Goal: Task Accomplishment & Management: Complete application form

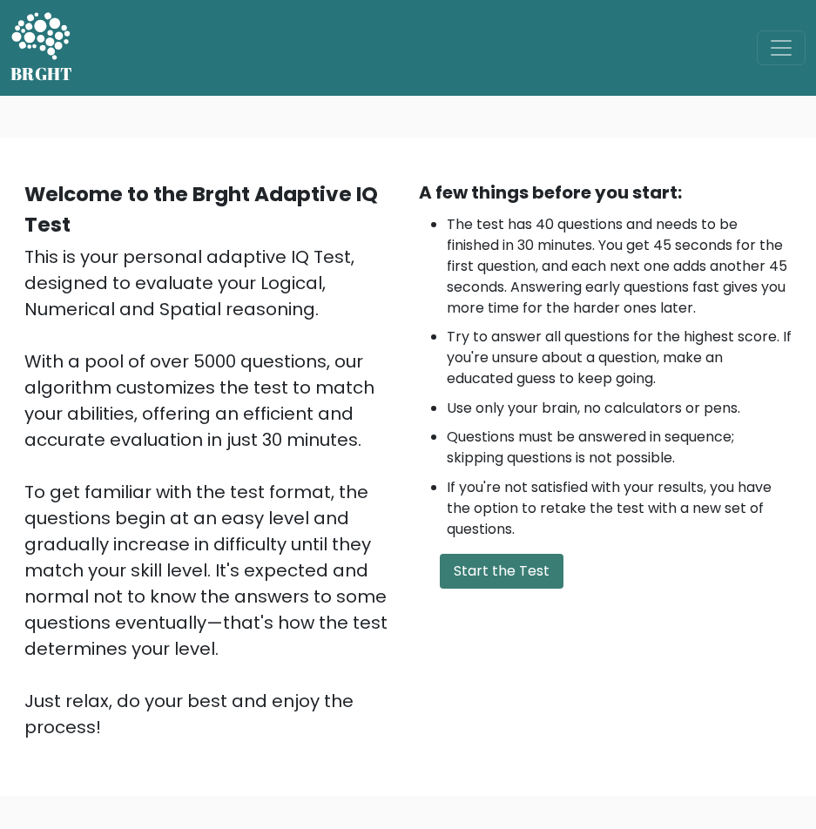
click at [497, 561] on button "Start the Test" at bounding box center [502, 571] width 124 height 35
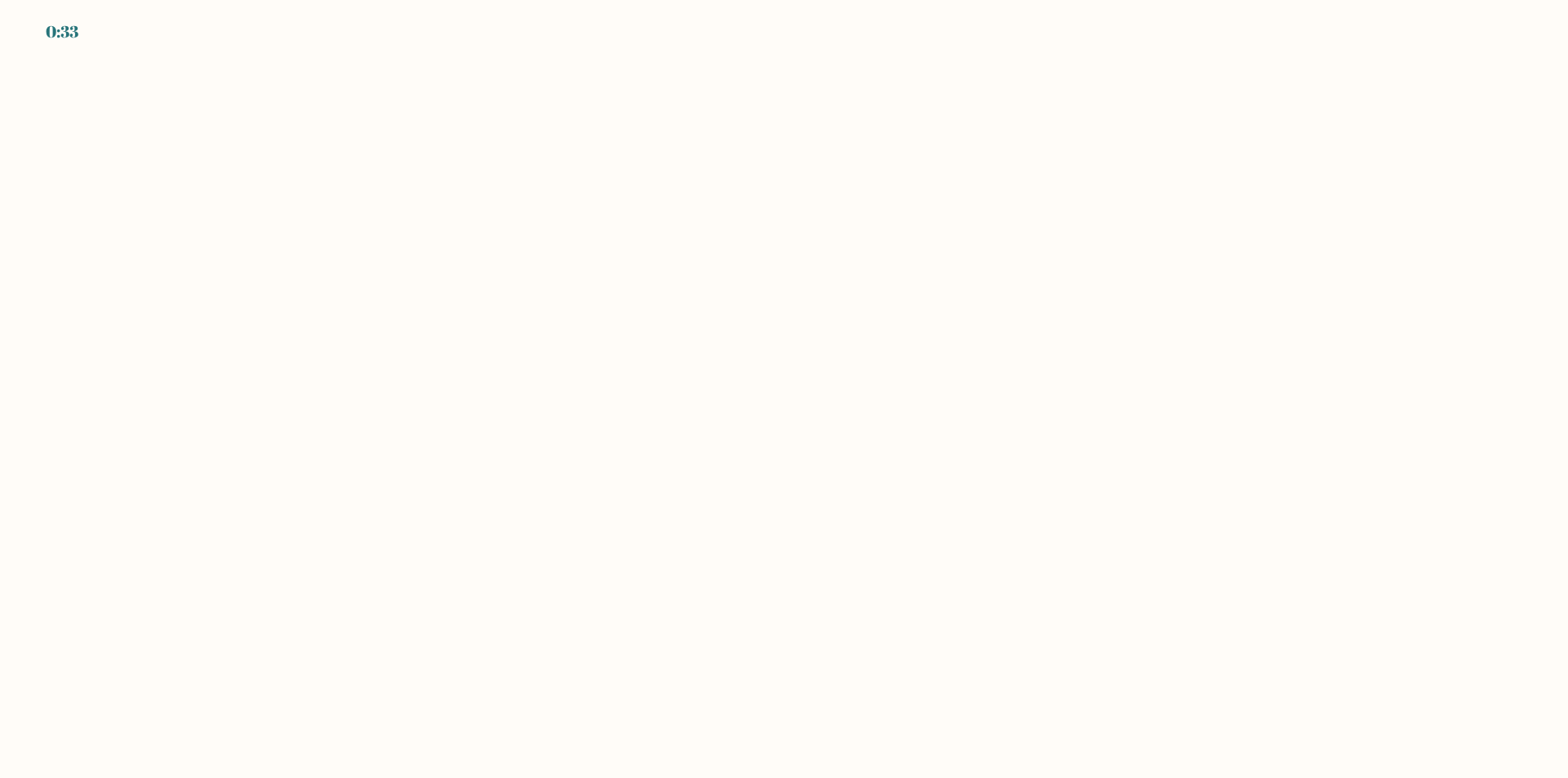
drag, startPoint x: 499, startPoint y: 97, endPoint x: 354, endPoint y: 48, distance: 153.1
click at [379, 57] on body "0:33" at bounding box center [784, 389] width 1568 height 778
drag, startPoint x: 516, startPoint y: 255, endPoint x: 1003, endPoint y: 655, distance: 630.2
drag, startPoint x: 1003, startPoint y: 655, endPoint x: 762, endPoint y: 271, distance: 453.4
click at [762, 271] on body "0:29" at bounding box center [784, 389] width 1568 height 778
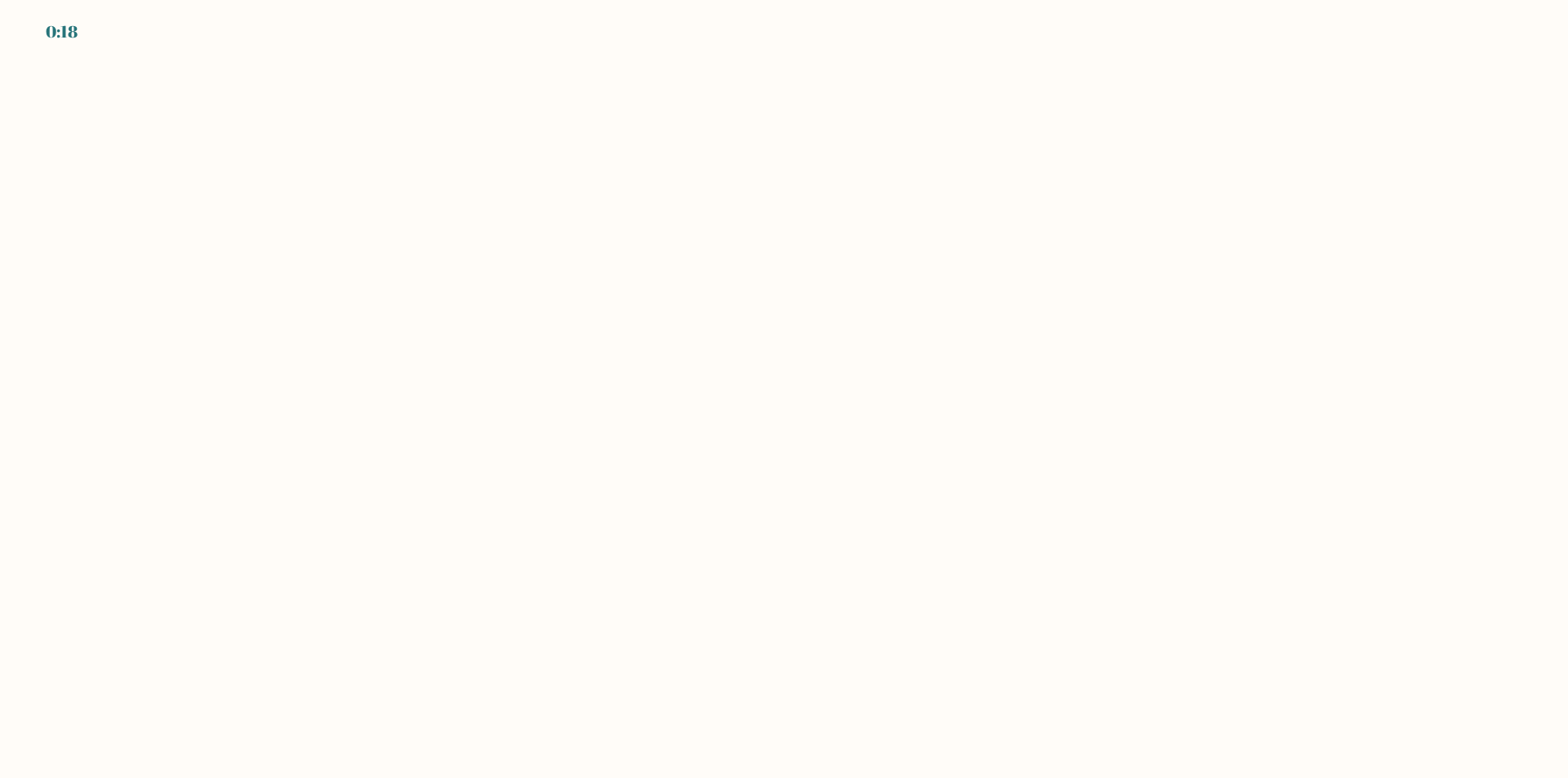
click at [535, 270] on body "0:18" at bounding box center [784, 389] width 1568 height 778
click at [534, 270] on body "0:17" at bounding box center [784, 389] width 1568 height 778
click at [530, 271] on body "0:17" at bounding box center [784, 389] width 1568 height 778
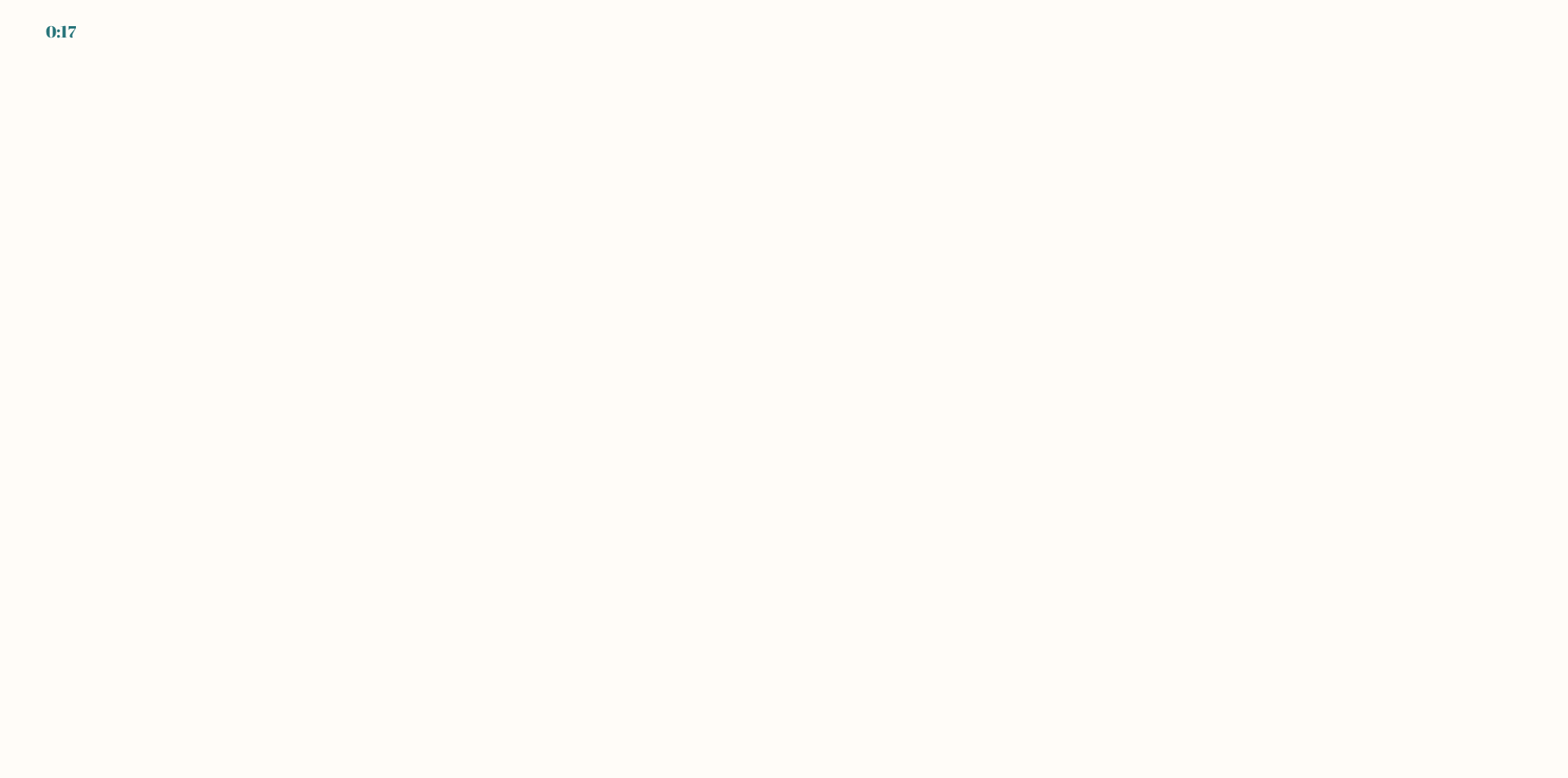
click at [396, 276] on body "0:17" at bounding box center [784, 389] width 1568 height 778
click at [396, 410] on body "0:16" at bounding box center [784, 389] width 1568 height 778
click at [660, 176] on body "0:15" at bounding box center [784, 389] width 1568 height 778
click at [777, 260] on body "0:15" at bounding box center [784, 389] width 1568 height 778
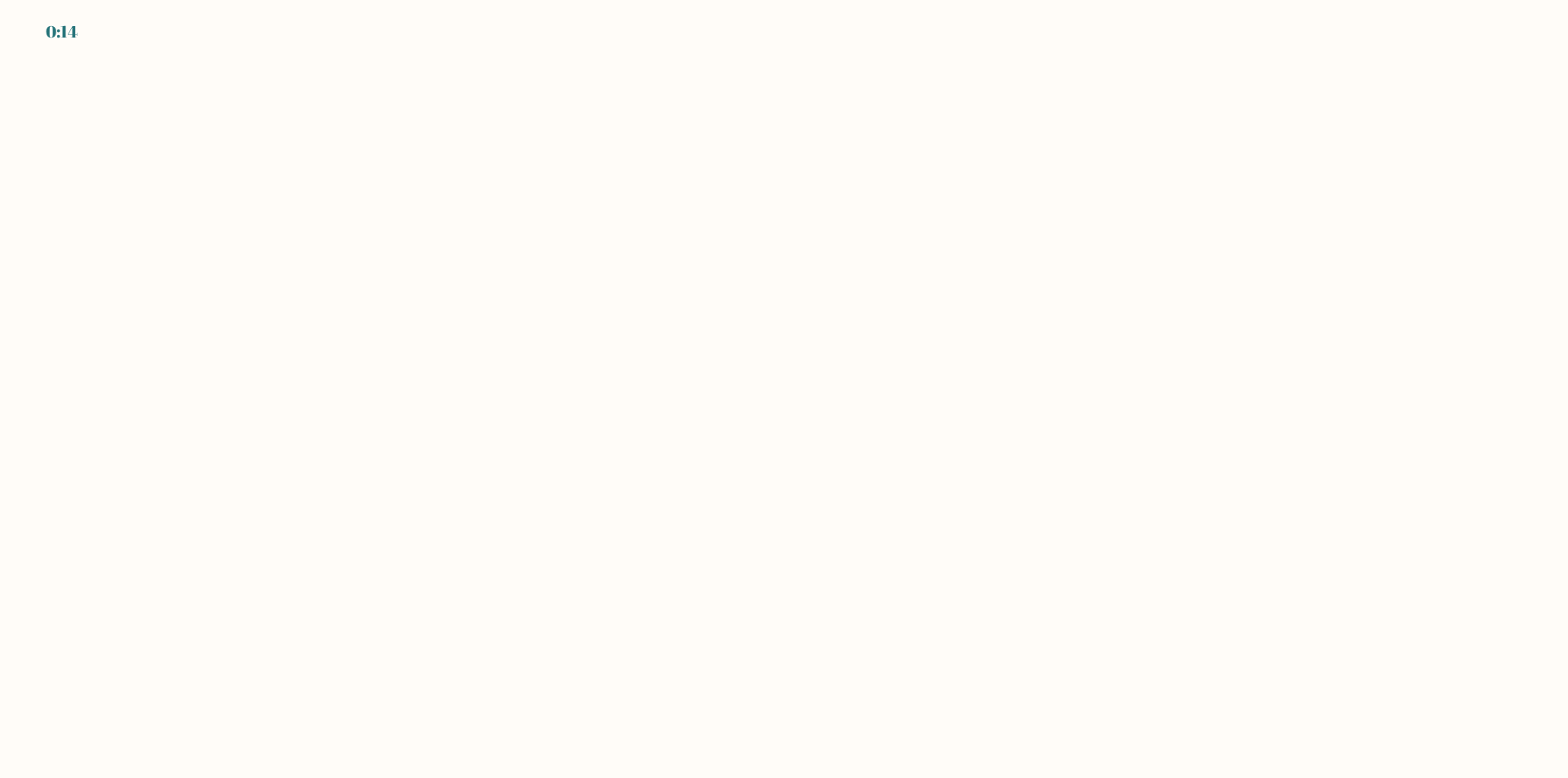
click at [777, 270] on body "0:14" at bounding box center [784, 389] width 1568 height 778
click at [777, 110] on body "0:14" at bounding box center [784, 389] width 1568 height 778
drag, startPoint x: 779, startPoint y: 127, endPoint x: 764, endPoint y: 127, distance: 15.0
click at [777, 127] on body "0:14" at bounding box center [784, 389] width 1568 height 778
click at [691, 133] on body "0:13" at bounding box center [784, 389] width 1568 height 778
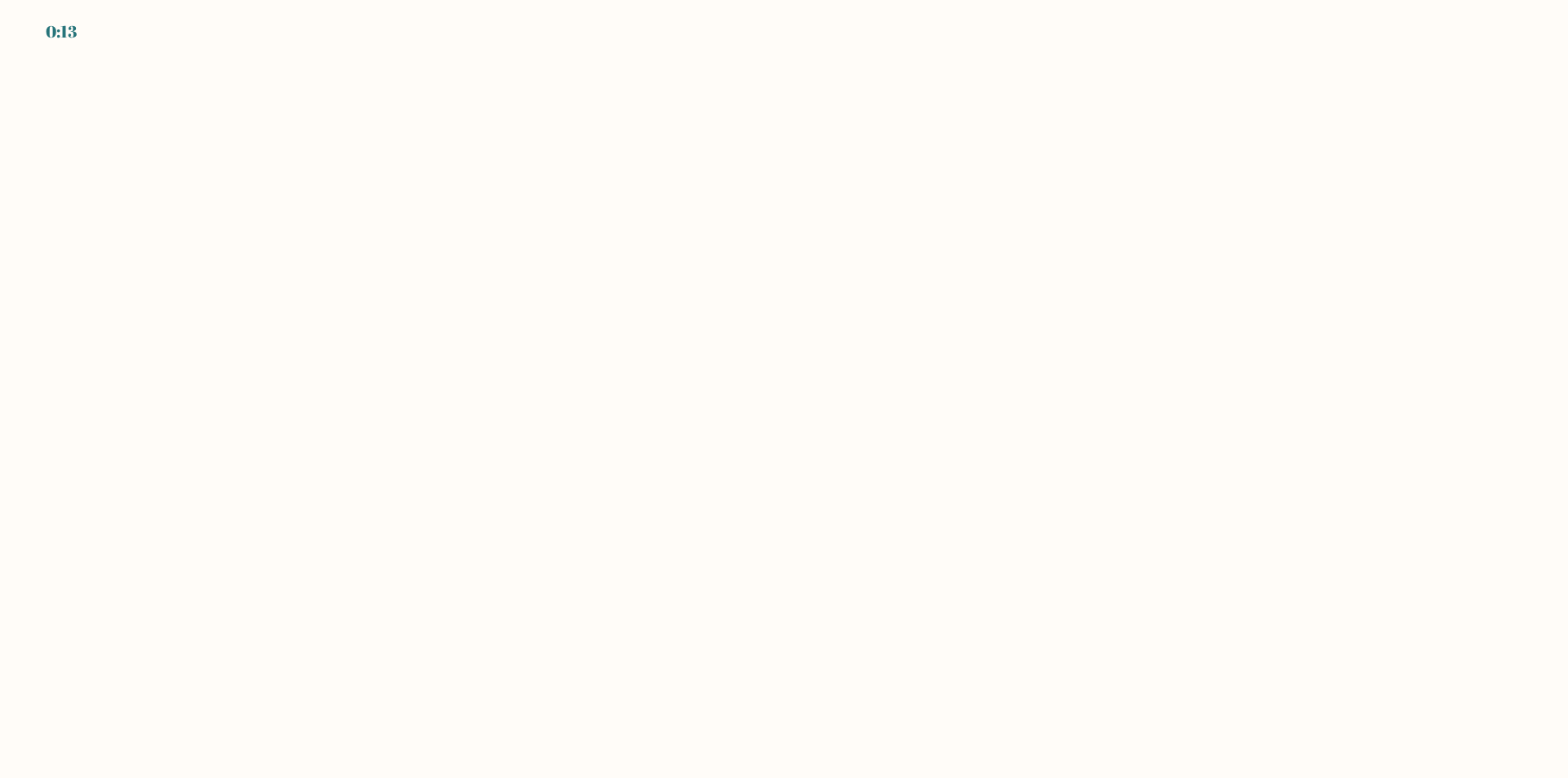
click at [618, 162] on body "0:13" at bounding box center [784, 389] width 1568 height 778
click at [643, 142] on body "0:13" at bounding box center [784, 389] width 1568 height 778
click at [777, 154] on body "0:12" at bounding box center [784, 389] width 1568 height 778
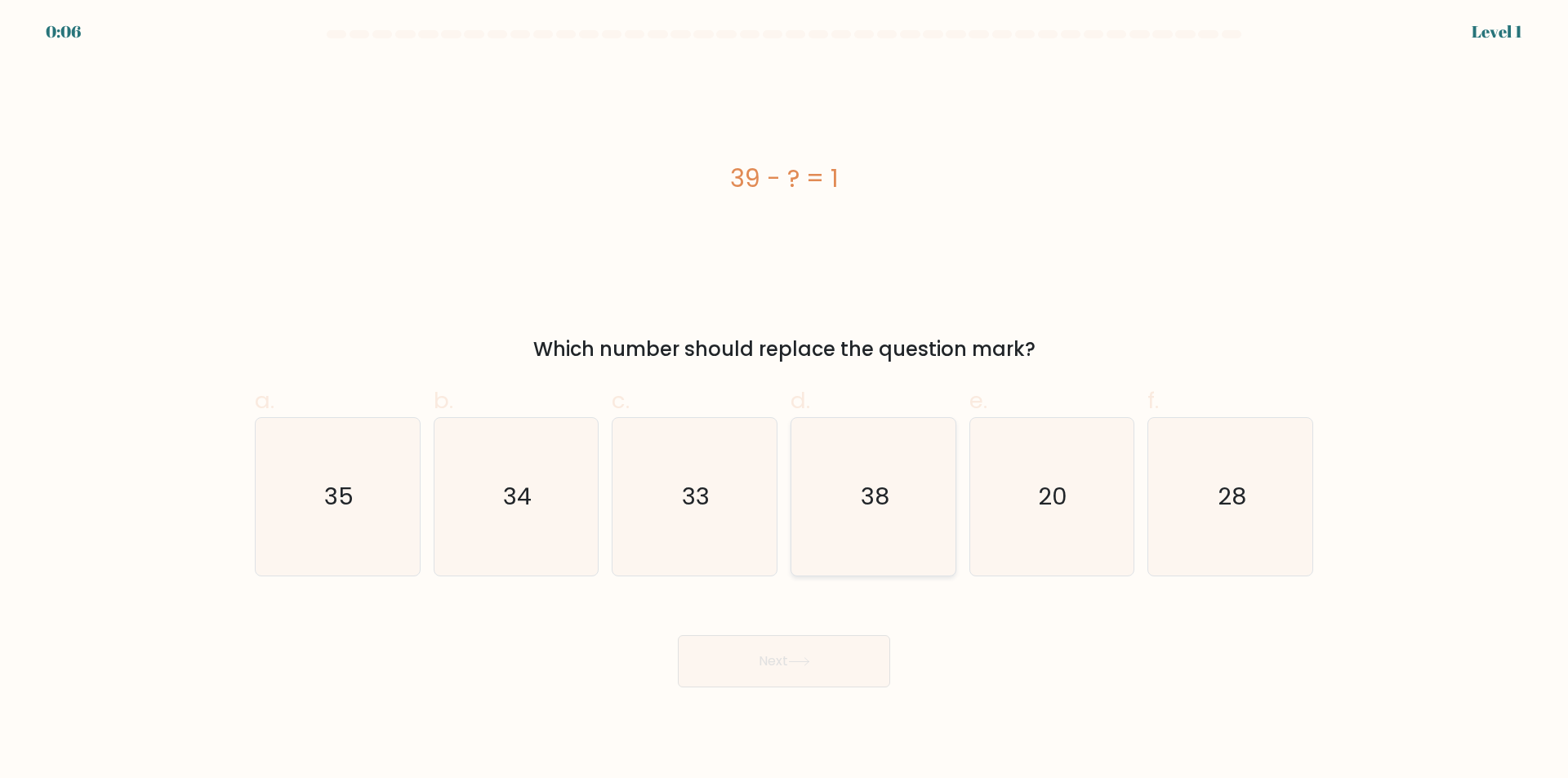
click at [777, 510] on icon "38" at bounding box center [874, 497] width 157 height 157
click at [777, 400] on input "d. 38" at bounding box center [784, 395] width 1 height 10
radio input "true"
click at [777, 653] on button "Next" at bounding box center [784, 662] width 213 height 52
click at [777, 651] on button "Next" at bounding box center [784, 662] width 213 height 52
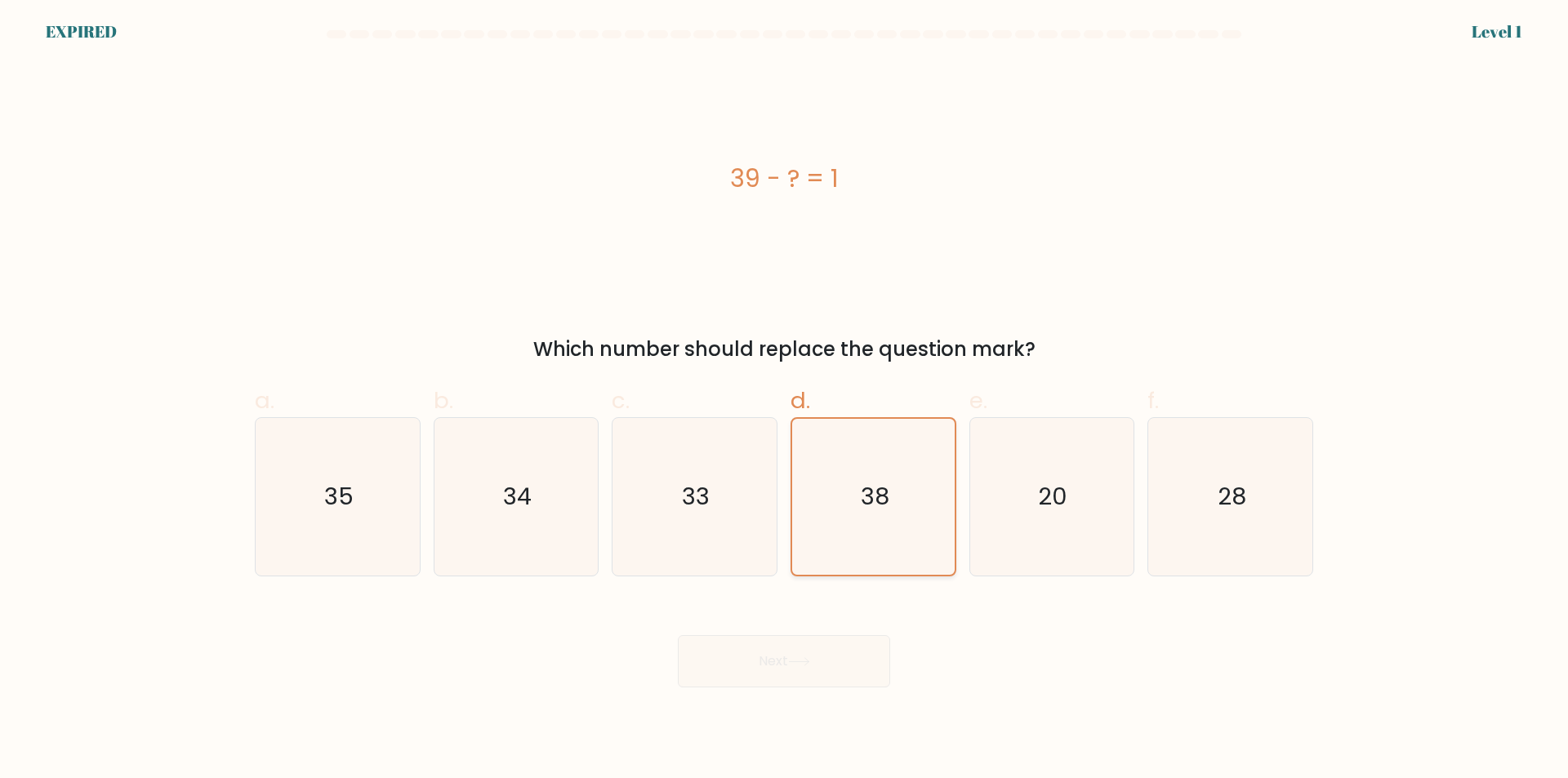
click at [777, 493] on icon "38" at bounding box center [874, 497] width 156 height 156
click at [777, 400] on input "d. 38" at bounding box center [784, 395] width 1 height 10
click at [777, 492] on icon "38" at bounding box center [874, 497] width 156 height 156
click at [777, 400] on input "d. 38" at bounding box center [784, 395] width 1 height 10
click at [777, 492] on text "38" at bounding box center [874, 496] width 28 height 33
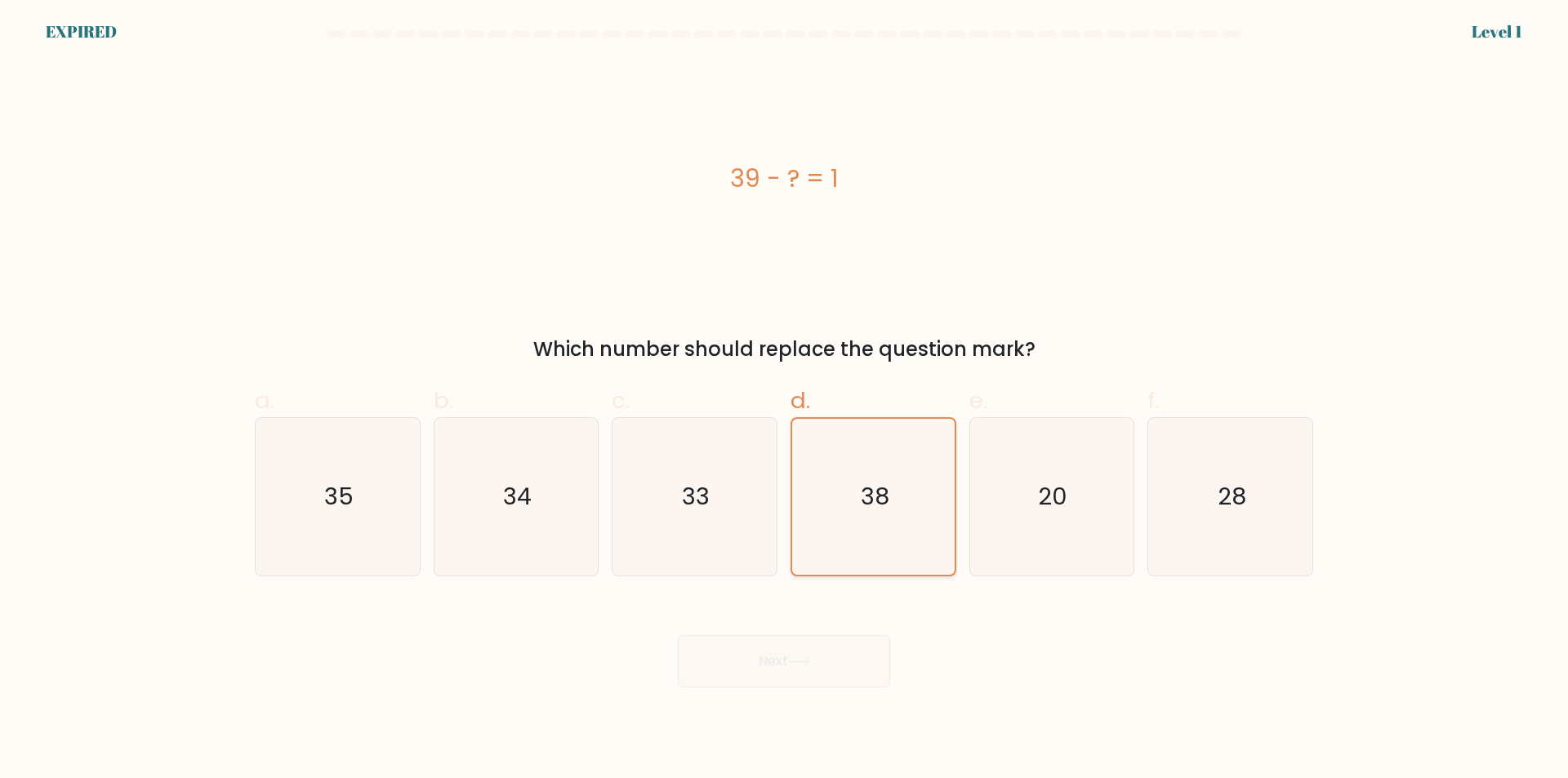
click at [777, 400] on input "d. 38" at bounding box center [784, 395] width 1 height 10
click at [777, 492] on text "38" at bounding box center [874, 496] width 28 height 33
click at [777, 400] on input "d. 38" at bounding box center [784, 395] width 1 height 10
click at [777, 492] on text "38" at bounding box center [874, 496] width 28 height 33
click at [777, 400] on input "d. 38" at bounding box center [784, 395] width 1 height 10
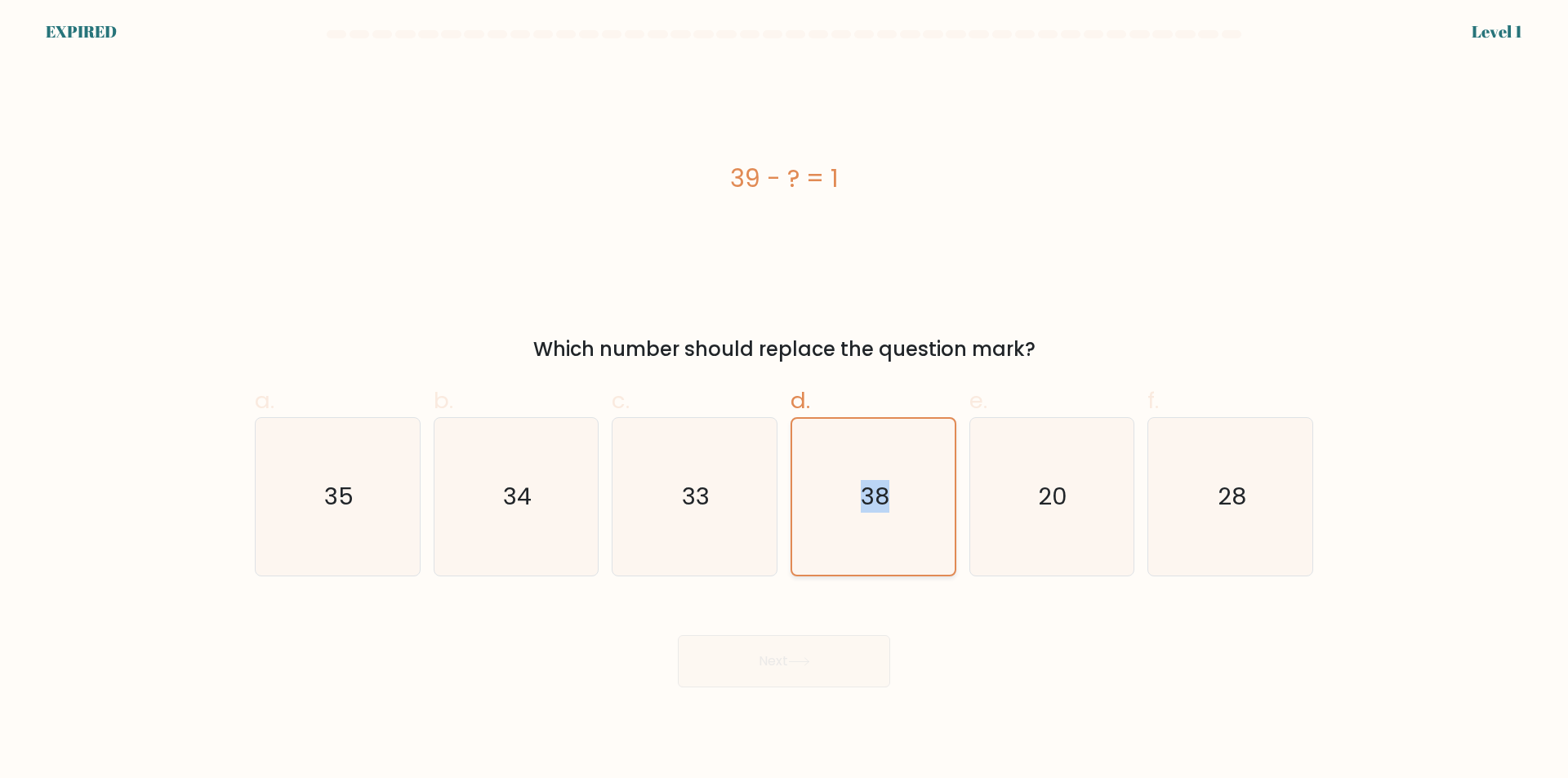
click at [777, 493] on text "38" at bounding box center [874, 496] width 28 height 33
click at [777, 400] on input "d. 38" at bounding box center [784, 395] width 1 height 10
click at [777, 314] on div "39 - ? = 1 Which number should replace the question mark?" at bounding box center [784, 213] width 1078 height 302
click at [777, 505] on icon "38" at bounding box center [874, 497] width 156 height 156
click at [777, 400] on input "d. 38" at bounding box center [784, 395] width 1 height 10
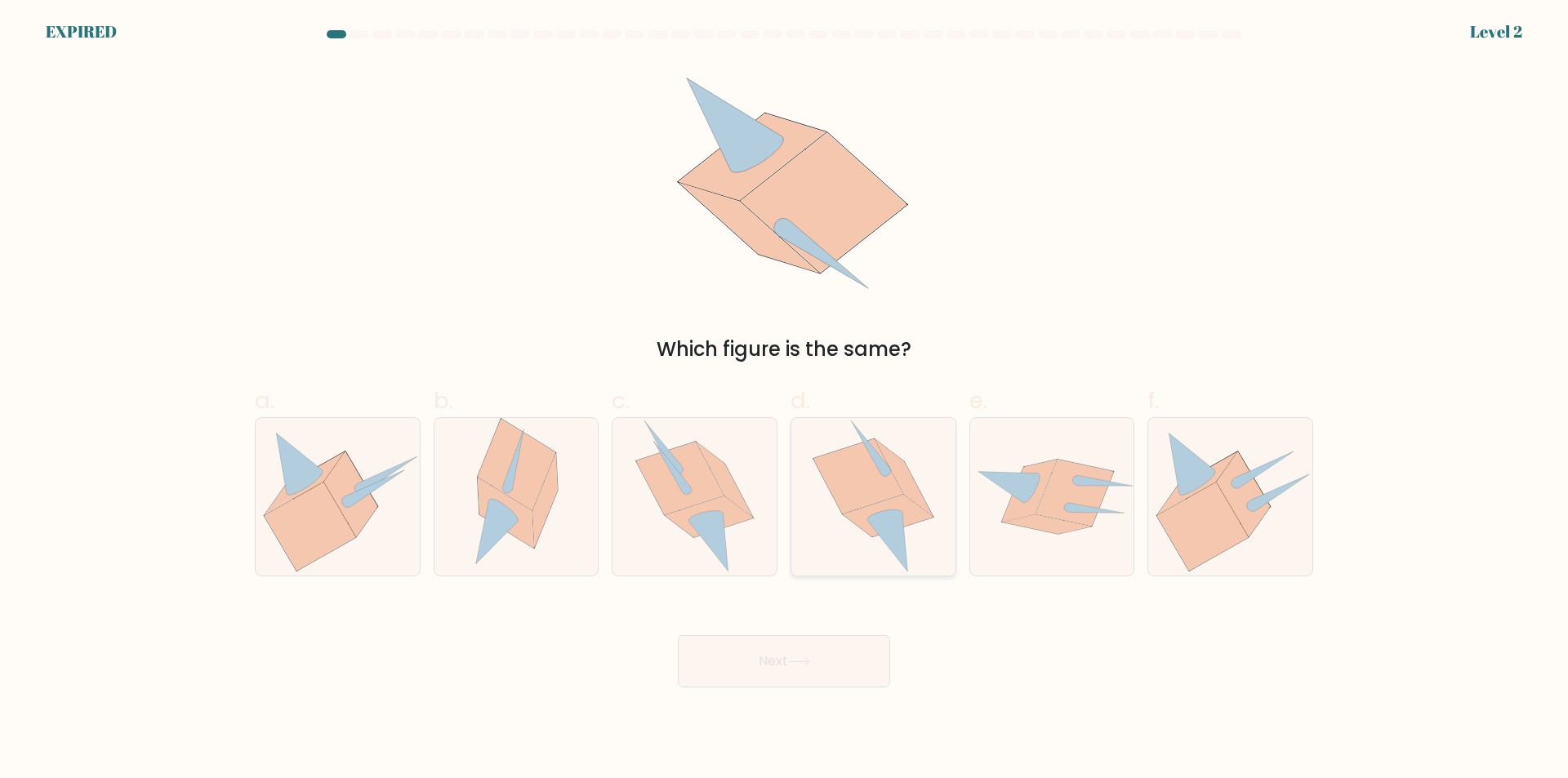
click at [777, 497] on icon at bounding box center [859, 476] width 90 height 74
click at [777, 400] on input "d." at bounding box center [784, 395] width 1 height 10
radio input "true"
click at [777, 653] on button "Next" at bounding box center [784, 662] width 213 height 52
click at [777, 659] on button "Next" at bounding box center [784, 662] width 213 height 52
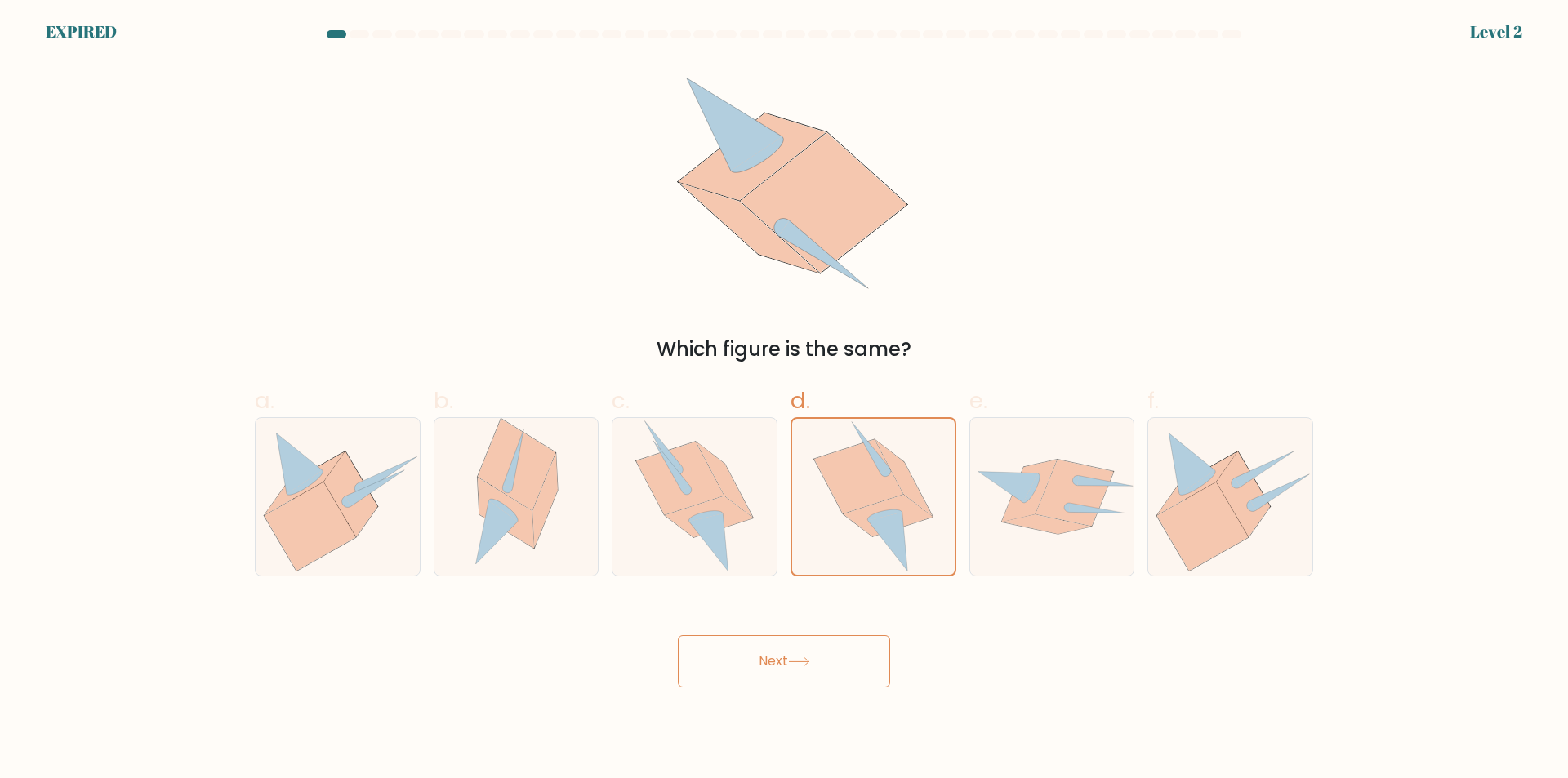
click at [777, 659] on button "Next" at bounding box center [784, 662] width 213 height 52
click at [678, 636] on button "Next" at bounding box center [784, 662] width 213 height 52
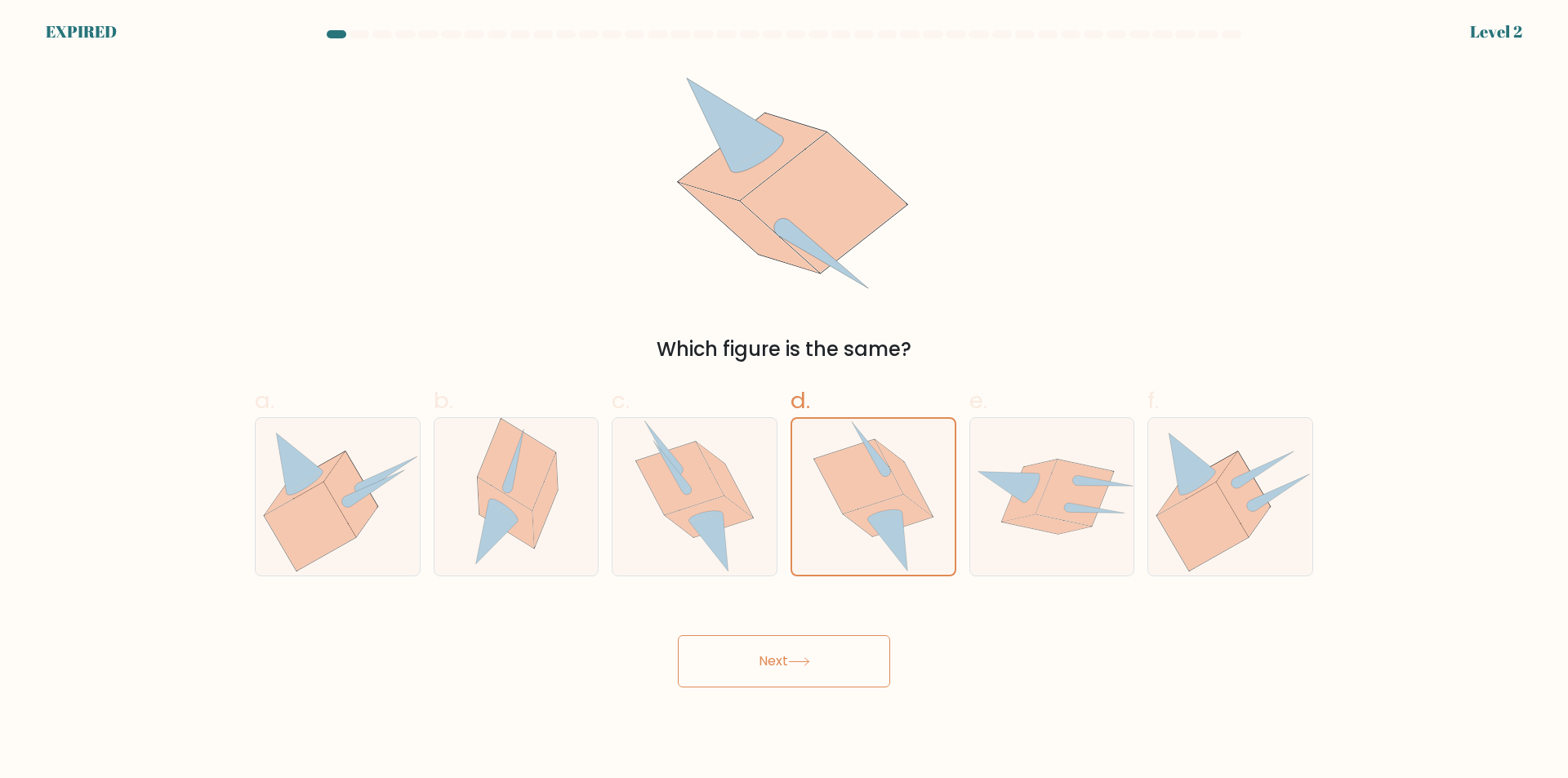
click at [777, 660] on button "Next" at bounding box center [784, 662] width 213 height 52
click at [777, 661] on button "Next" at bounding box center [784, 662] width 213 height 52
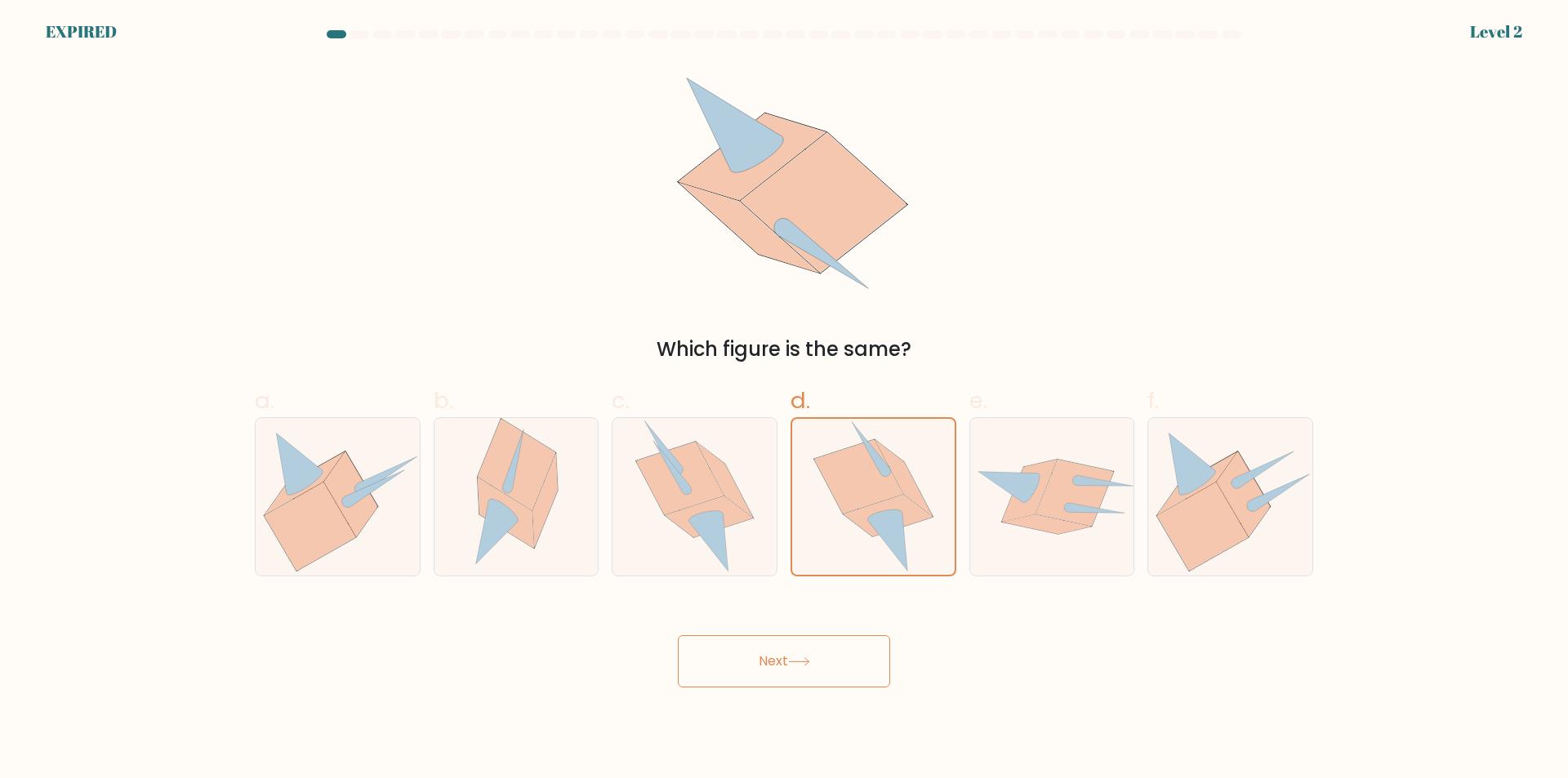
click at [777, 663] on button "Next" at bounding box center [784, 662] width 213 height 52
click at [678, 636] on button "Next" at bounding box center [784, 662] width 213 height 52
click at [777, 663] on button "Next" at bounding box center [784, 662] width 213 height 52
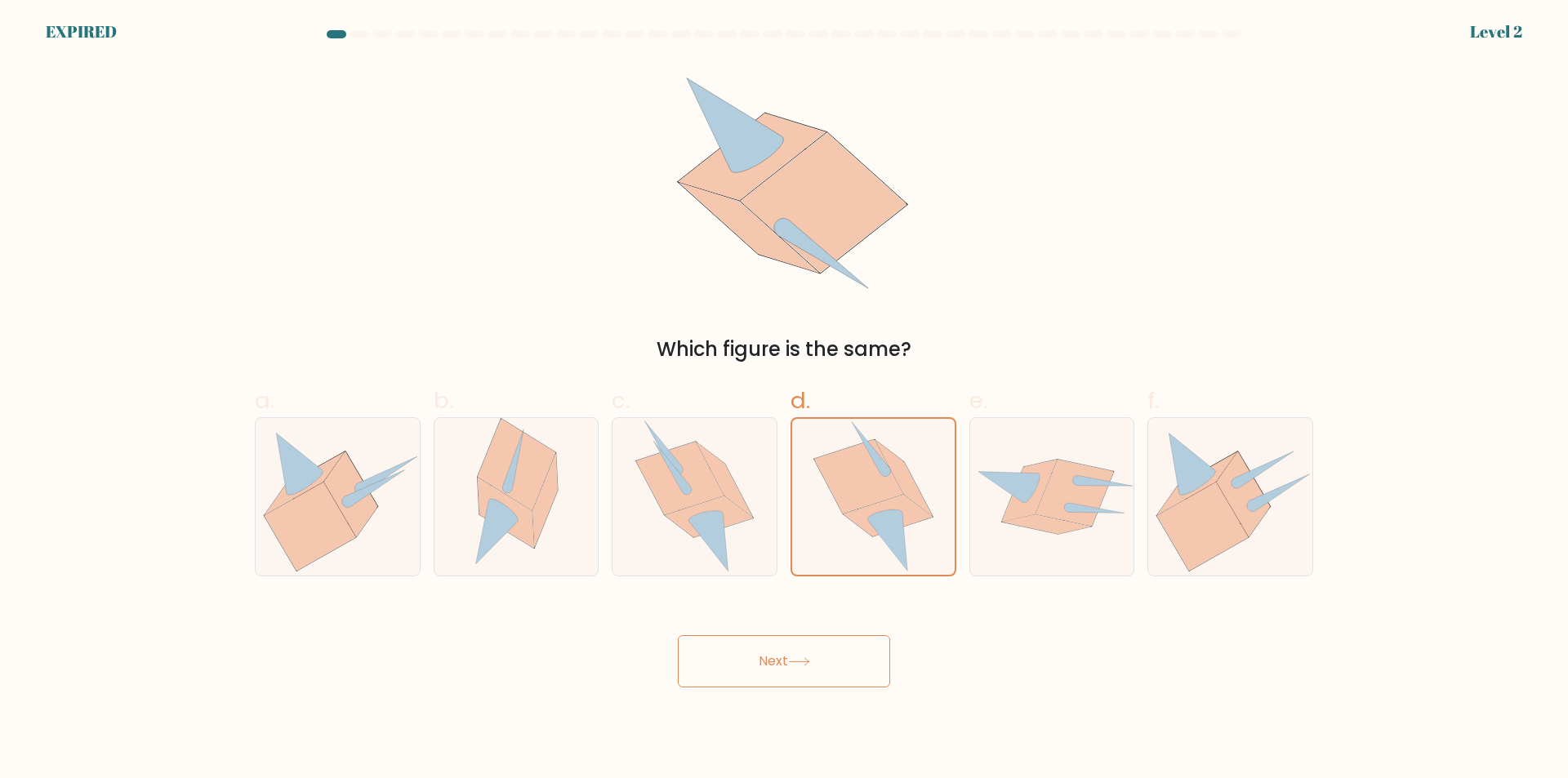
click at [678, 636] on button "Next" at bounding box center [784, 662] width 213 height 52
click at [777, 656] on button "Next" at bounding box center [784, 662] width 213 height 52
click at [771, 663] on button "Next" at bounding box center [784, 662] width 213 height 52
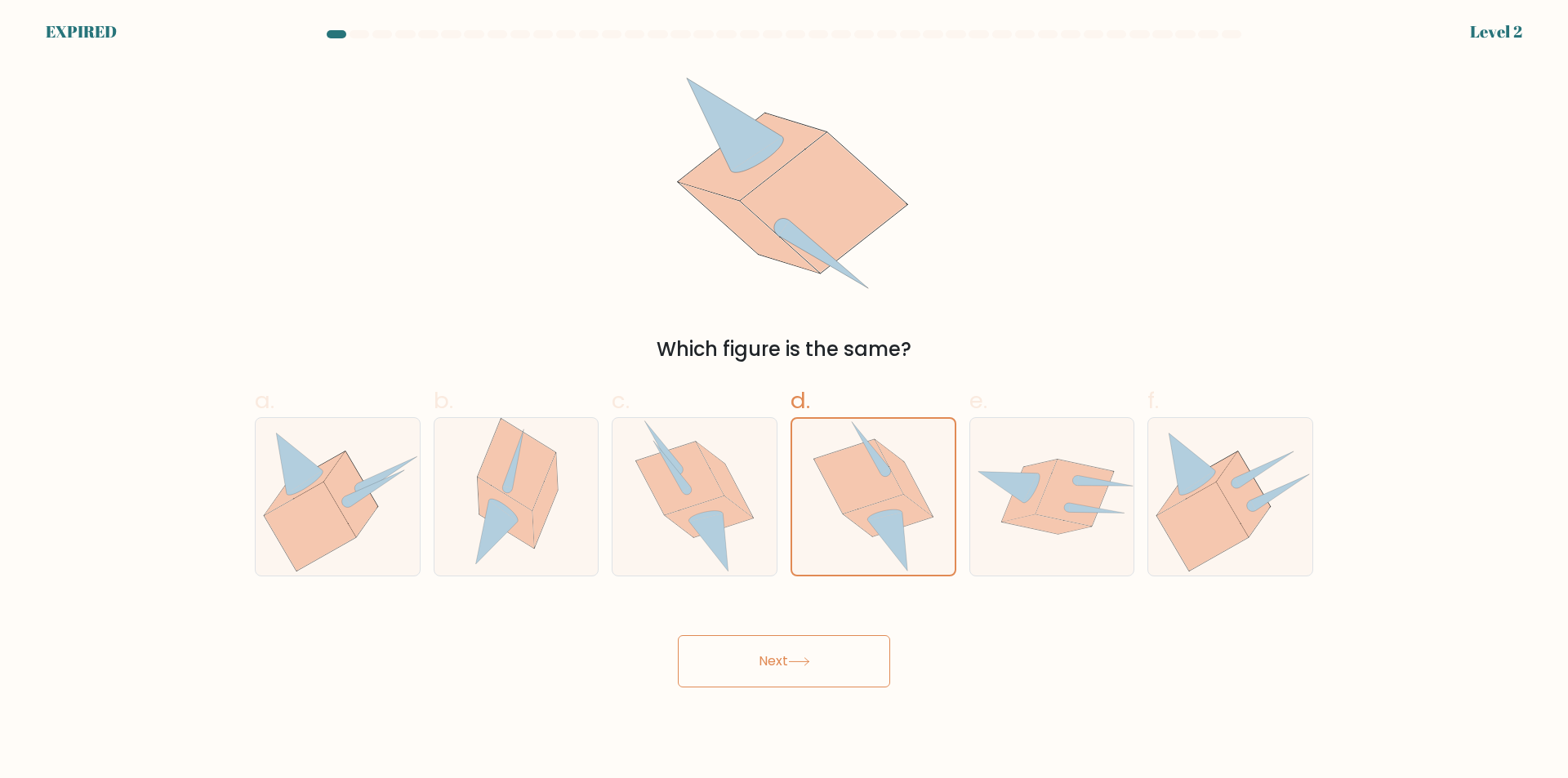
click at [771, 663] on button "Next" at bounding box center [784, 662] width 213 height 52
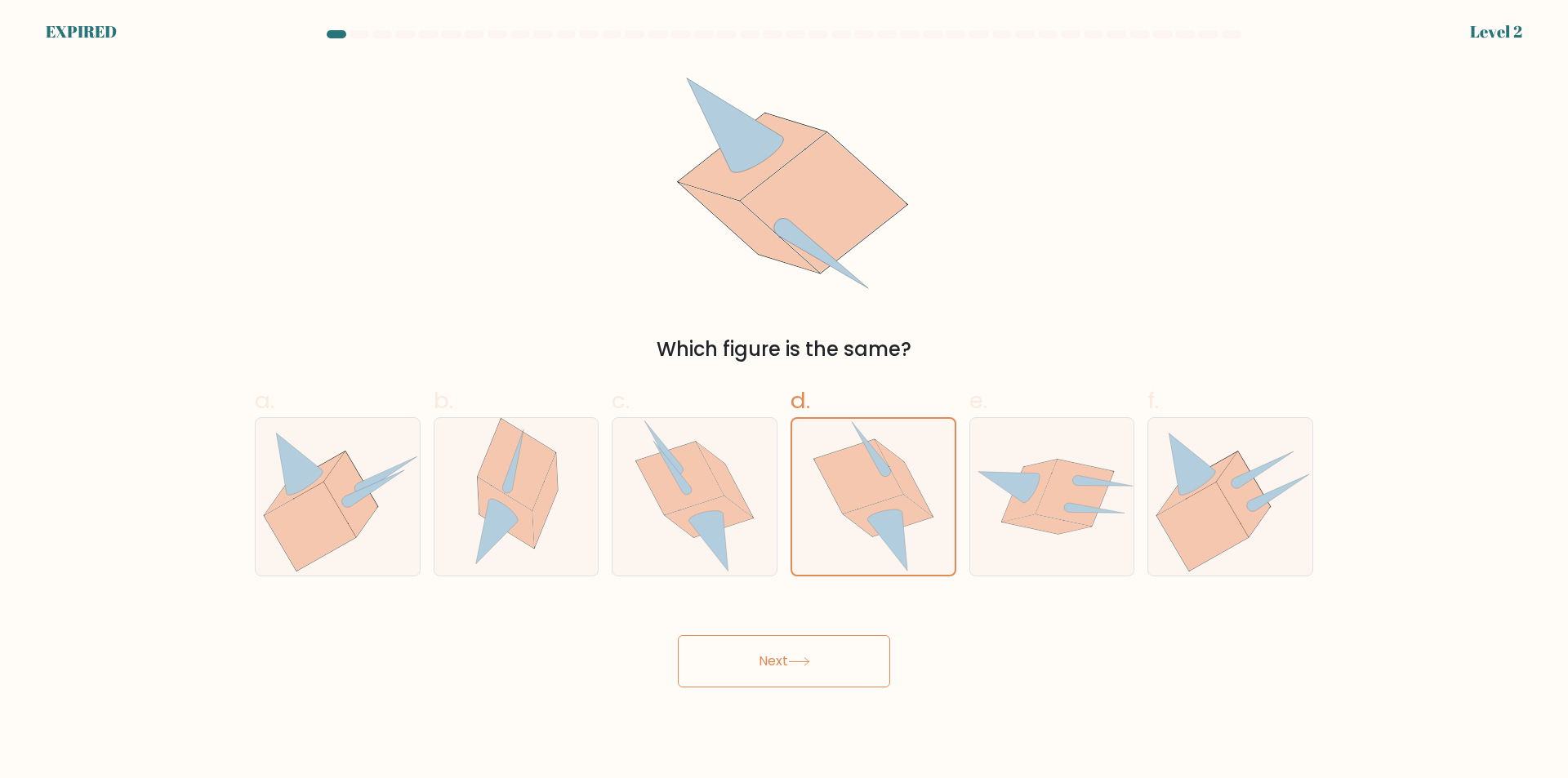
click at [770, 663] on button "Next" at bounding box center [784, 662] width 213 height 52
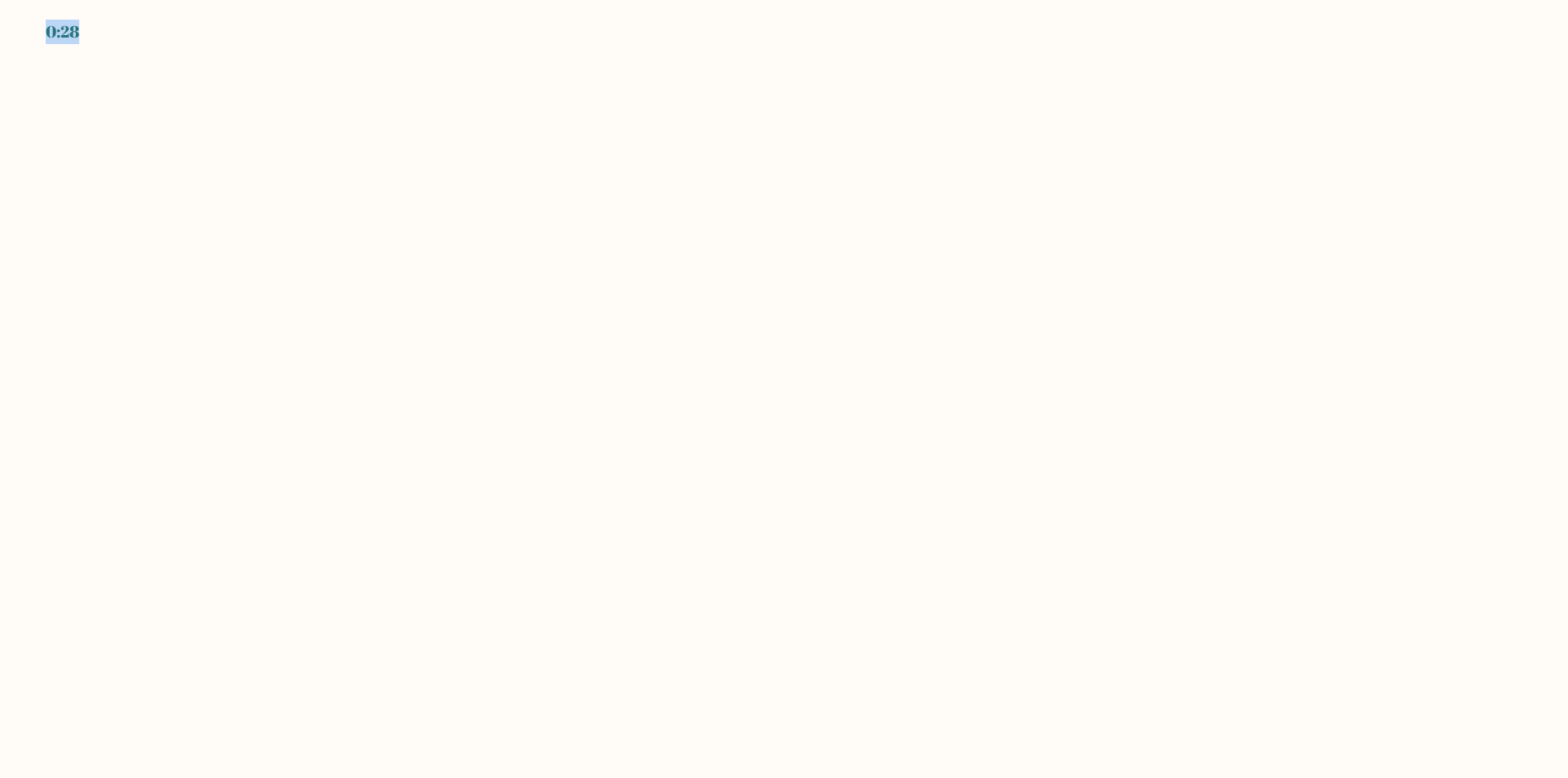
drag, startPoint x: 47, startPoint y: 34, endPoint x: 80, endPoint y: 35, distance: 33.0
click at [80, 35] on div "0:28" at bounding box center [63, 32] width 34 height 24
click at [705, 367] on body "0:27" at bounding box center [784, 389] width 1568 height 778
click at [705, 367] on body "0:26" at bounding box center [784, 389] width 1568 height 778
click at [699, 353] on body "0:26" at bounding box center [784, 389] width 1568 height 778
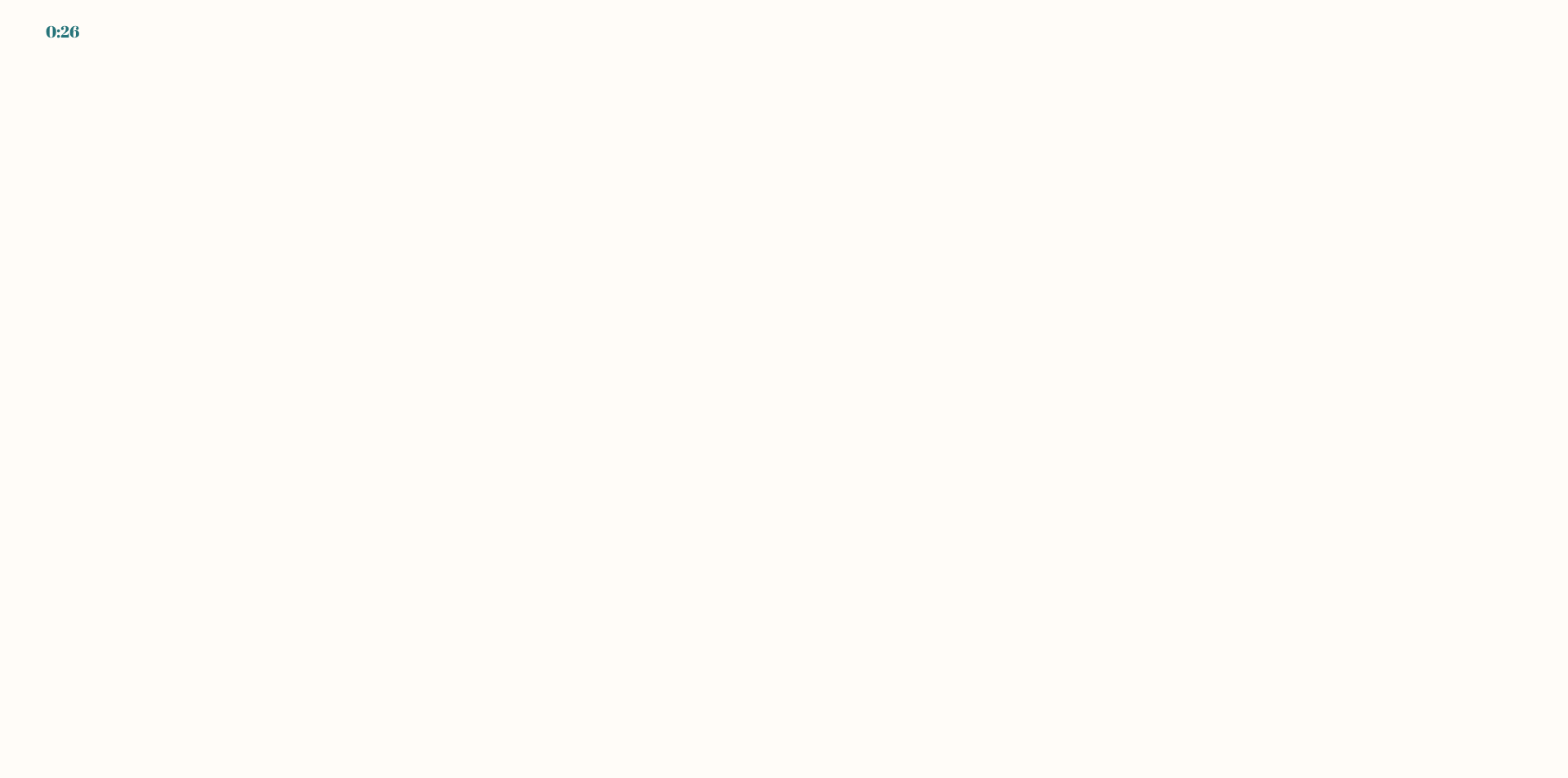
click at [519, 35] on div "0:26" at bounding box center [784, 22] width 1568 height 44
click at [516, 37] on div "0:26" at bounding box center [784, 22] width 1568 height 44
click at [517, 58] on body "0:25" at bounding box center [784, 389] width 1568 height 778
click at [522, 65] on body "0:25" at bounding box center [784, 389] width 1568 height 778
click at [522, 68] on body "0:25" at bounding box center [784, 389] width 1568 height 778
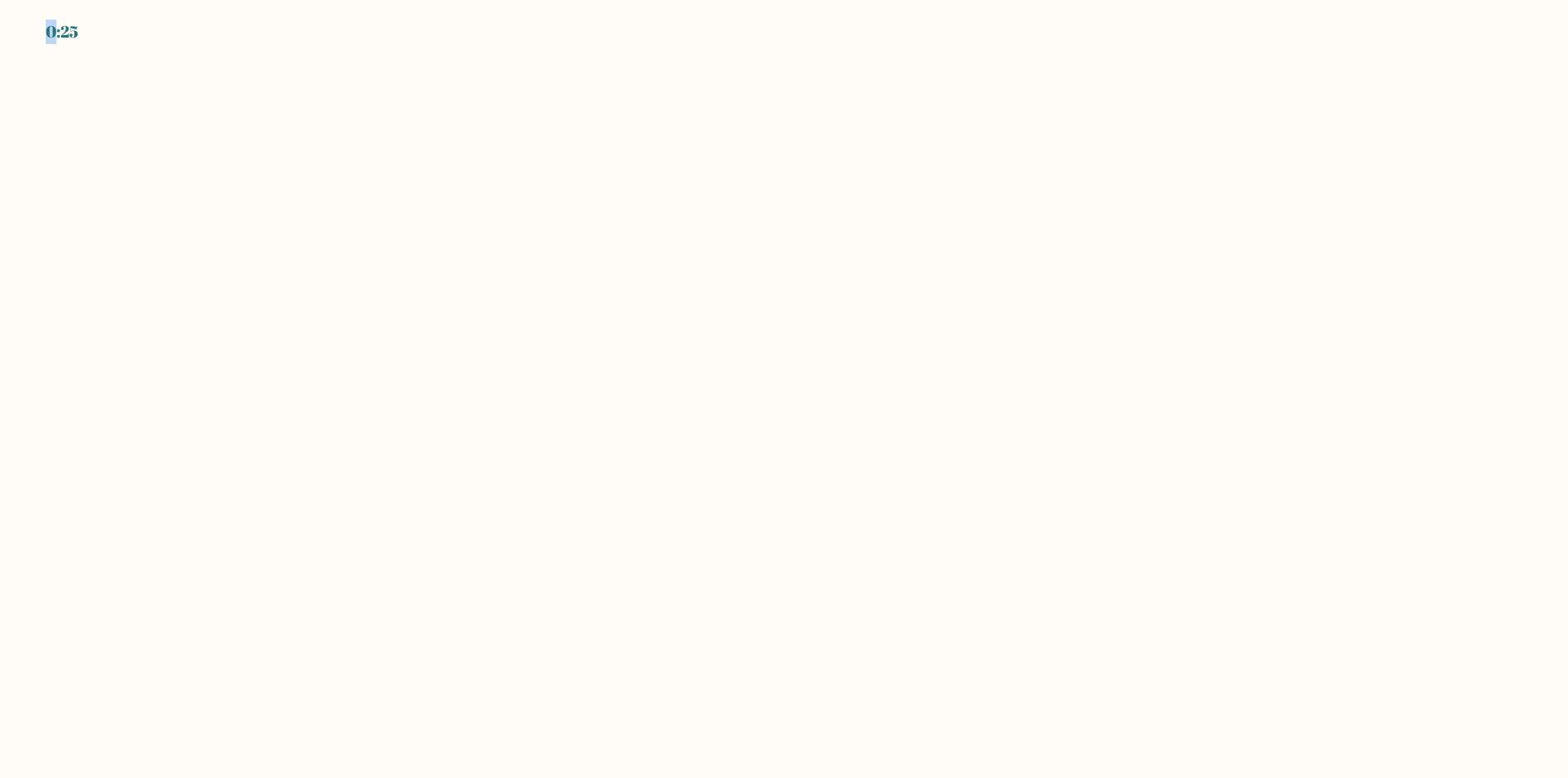
click at [522, 68] on body "0:25" at bounding box center [784, 389] width 1568 height 778
click at [522, 69] on body "0:24" at bounding box center [784, 389] width 1568 height 778
click at [522, 70] on body "0:24" at bounding box center [784, 389] width 1568 height 778
click at [522, 73] on body "0:24" at bounding box center [784, 389] width 1568 height 778
click at [522, 77] on body "0:24" at bounding box center [784, 389] width 1568 height 778
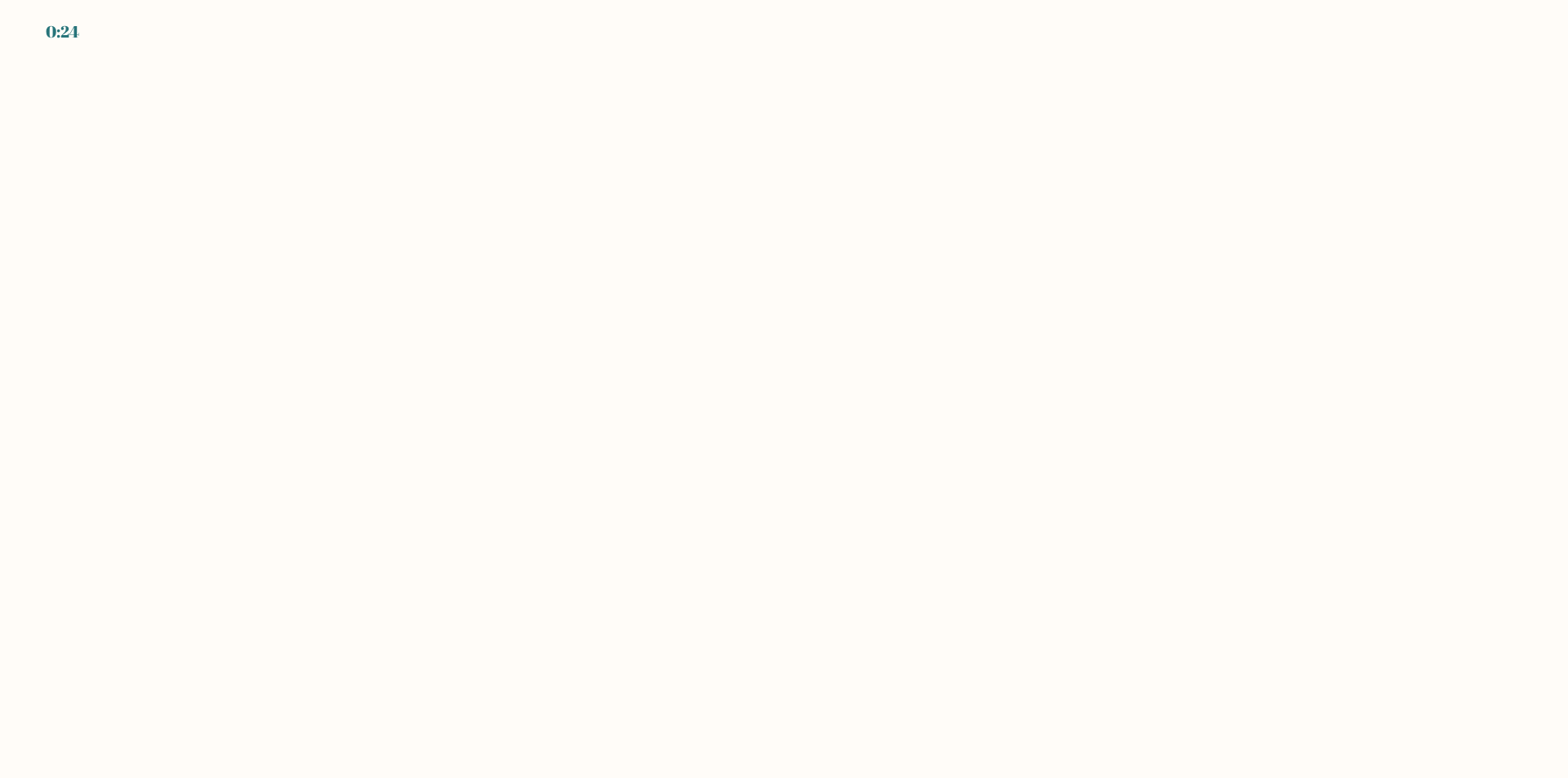
click at [524, 79] on body "0:24" at bounding box center [784, 389] width 1568 height 778
click at [479, 360] on body "0:23" at bounding box center [784, 389] width 1568 height 778
click at [834, 317] on body "0:23" at bounding box center [784, 389] width 1568 height 778
click at [859, 316] on body "0:23" at bounding box center [784, 389] width 1568 height 778
click at [629, 476] on body "0:23" at bounding box center [784, 389] width 1568 height 778
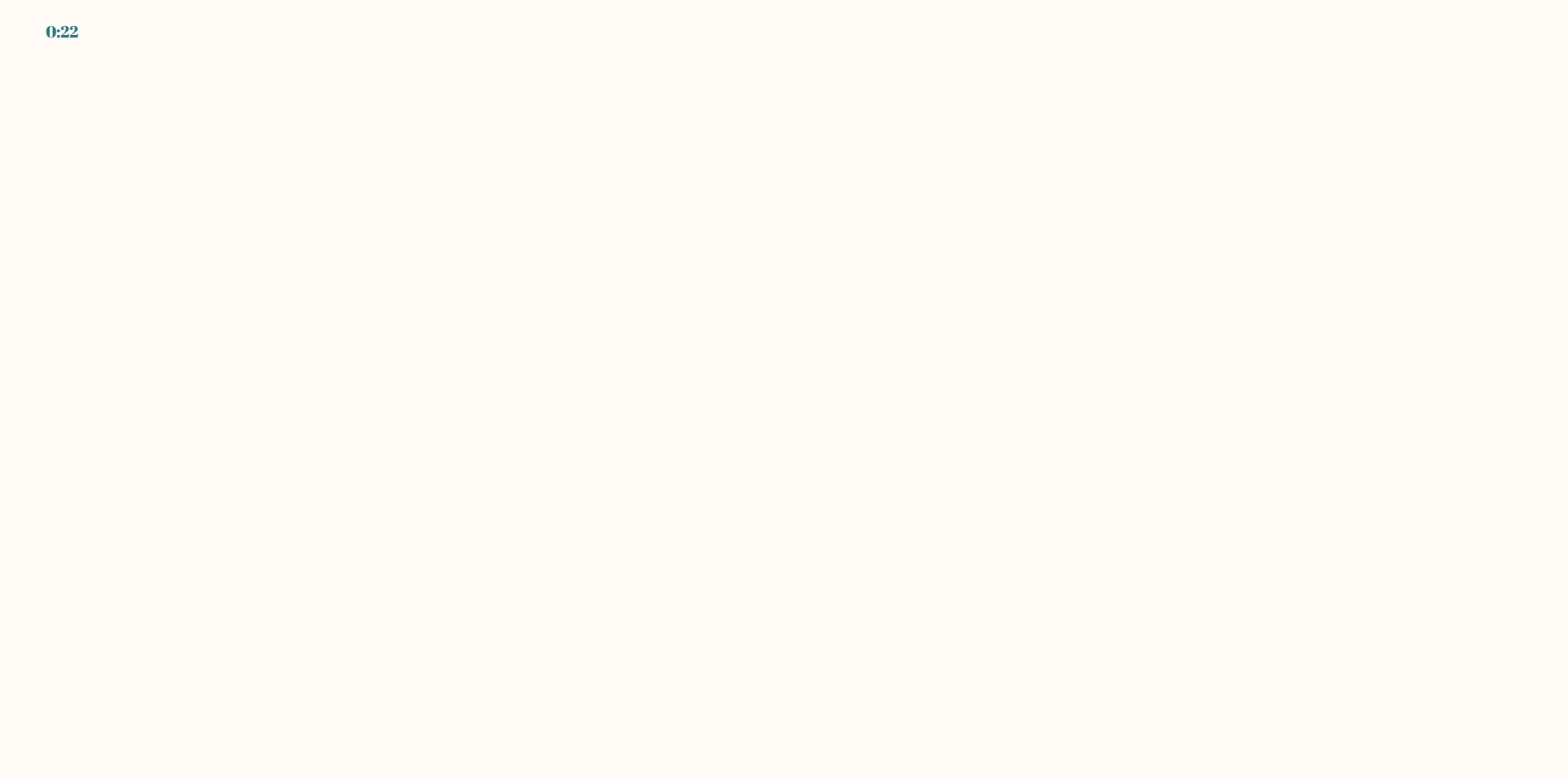
drag, startPoint x: 903, startPoint y: 472, endPoint x: 1142, endPoint y: 434, distance: 242.0
click at [905, 472] on body "0:22" at bounding box center [784, 389] width 1568 height 778
click at [1151, 434] on body "0:22" at bounding box center [784, 389] width 1568 height 778
click at [1151, 435] on body "0:22" at bounding box center [784, 389] width 1568 height 778
click at [1150, 435] on body "0:22" at bounding box center [784, 389] width 1568 height 778
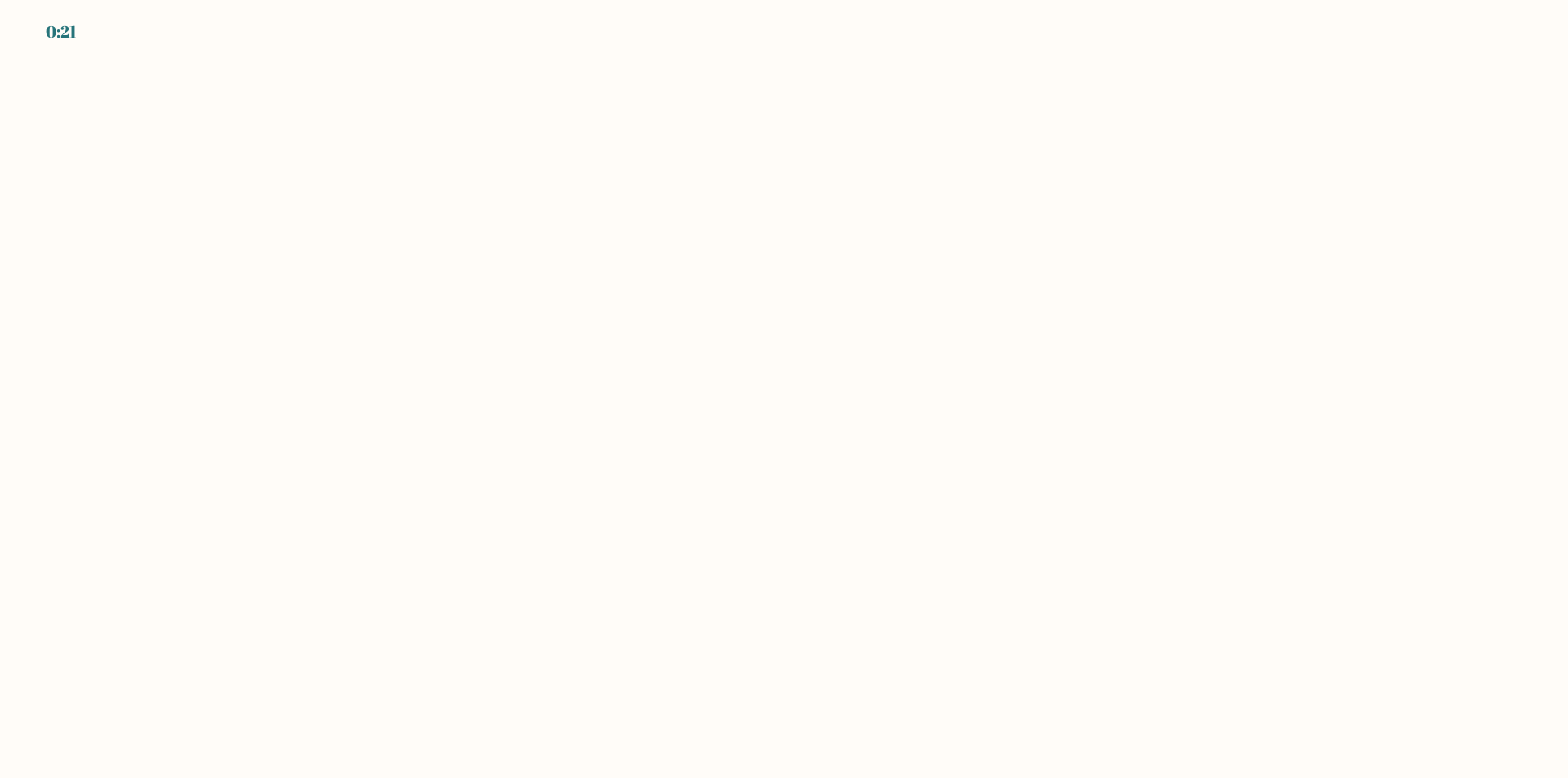
drag, startPoint x: 530, startPoint y: 378, endPoint x: 522, endPoint y: 373, distance: 9.4
click at [527, 377] on body "0:21" at bounding box center [784, 389] width 1568 height 778
click at [523, 374] on body "0:21" at bounding box center [784, 389] width 1568 height 778
drag, startPoint x: 590, startPoint y: 339, endPoint x: 563, endPoint y: 141, distance: 199.8
click at [579, 215] on body "0:21" at bounding box center [784, 389] width 1568 height 778
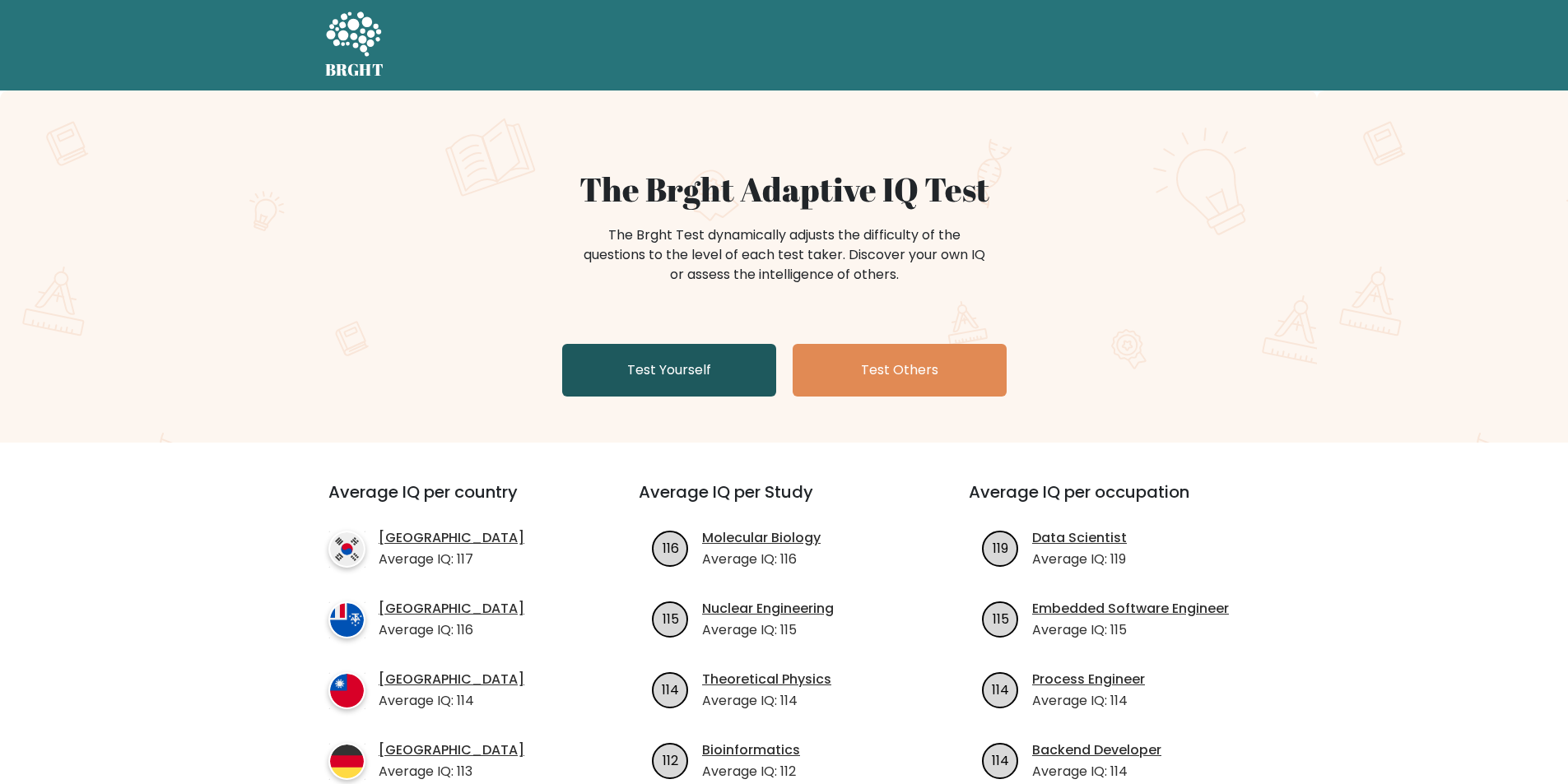
click at [646, 374] on link "Test Yourself" at bounding box center [669, 370] width 214 height 53
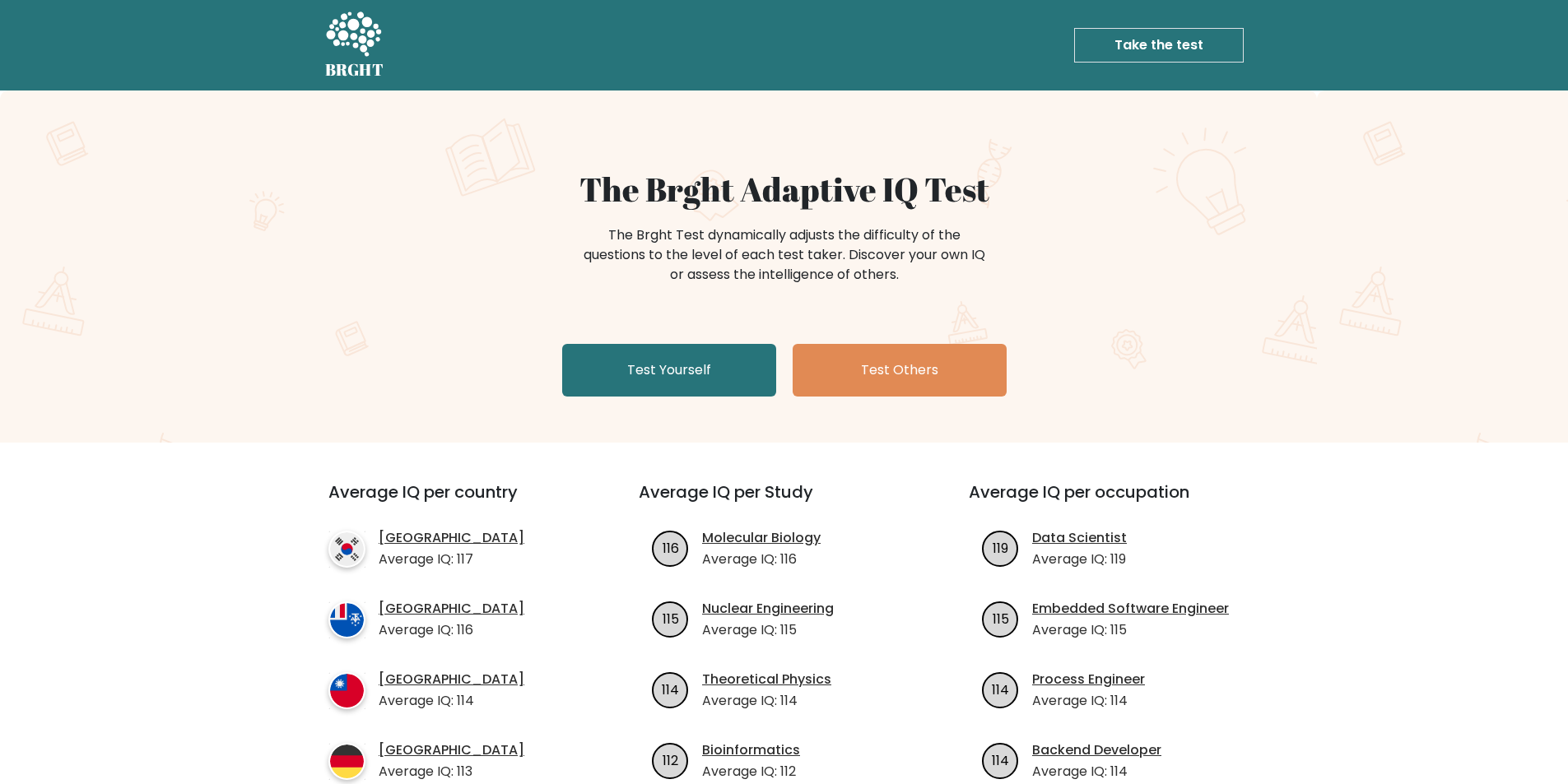
click at [1151, 29] on link "Take the test" at bounding box center [1158, 45] width 169 height 35
click at [989, 40] on link "Log in" at bounding box center [984, 44] width 53 height 33
click at [1002, 43] on link "Log in" at bounding box center [984, 44] width 53 height 33
click at [639, 367] on link "Test Yourself" at bounding box center [669, 370] width 214 height 53
click at [639, 373] on link "Test Yourself" at bounding box center [669, 370] width 214 height 53
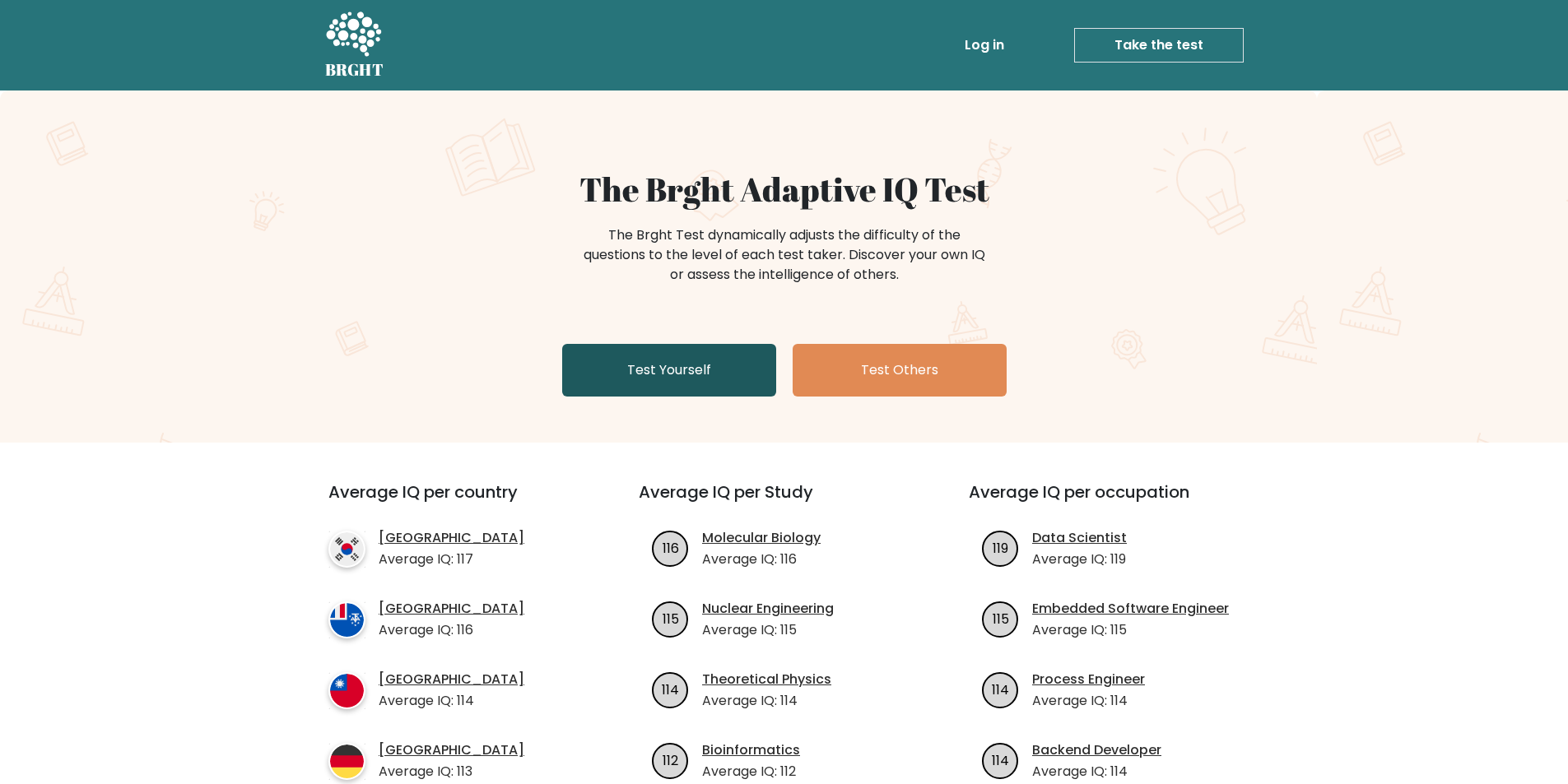
click at [639, 373] on link "Test Yourself" at bounding box center [669, 370] width 214 height 53
click at [639, 371] on link "Test Yourself" at bounding box center [669, 370] width 214 height 53
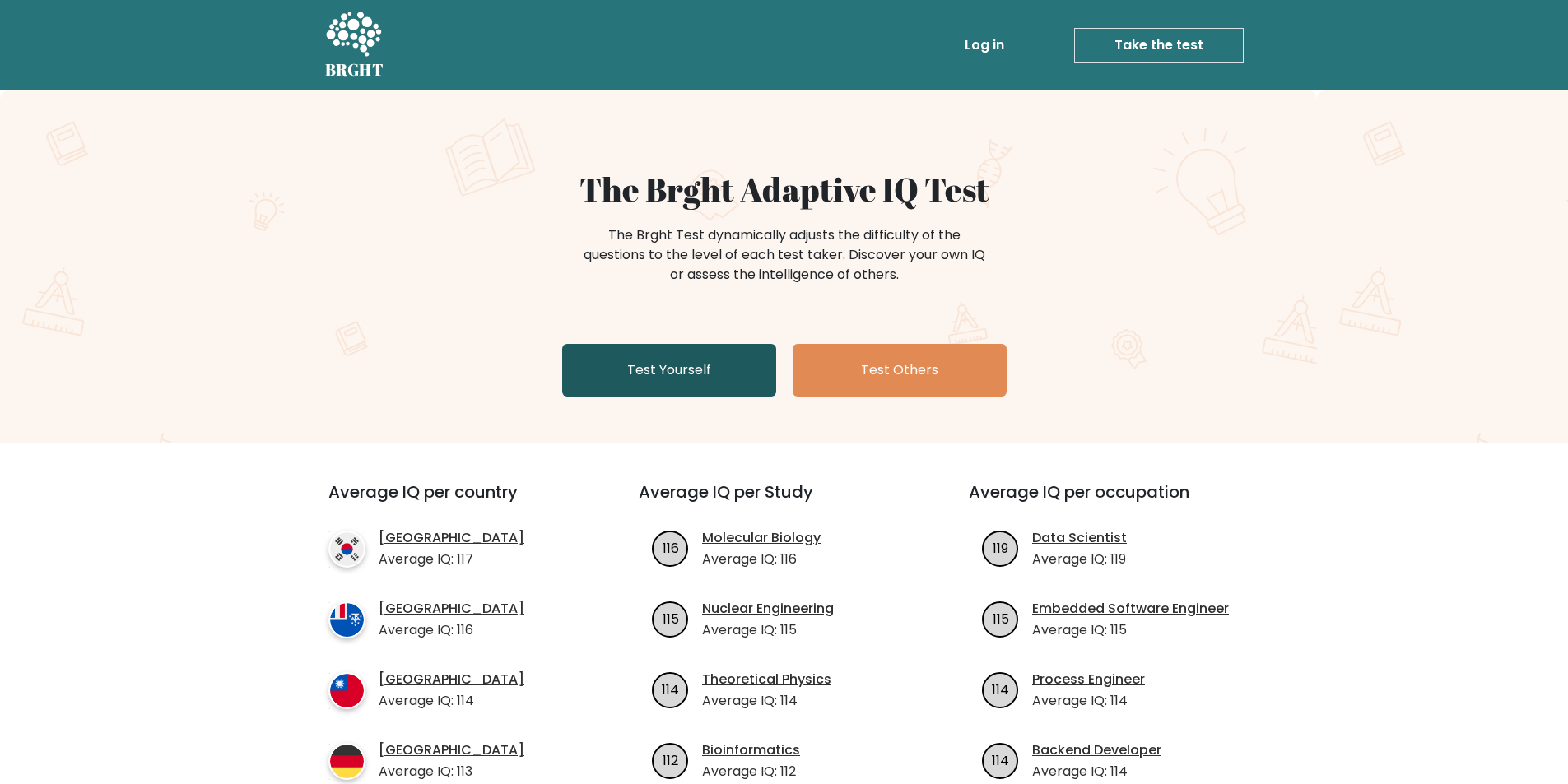
click at [639, 369] on link "Test Yourself" at bounding box center [669, 370] width 214 height 53
click at [642, 367] on link "Test Yourself" at bounding box center [669, 370] width 214 height 53
click at [642, 368] on link "Test Yourself" at bounding box center [669, 370] width 214 height 53
click at [642, 386] on link "Test Yourself" at bounding box center [669, 370] width 214 height 53
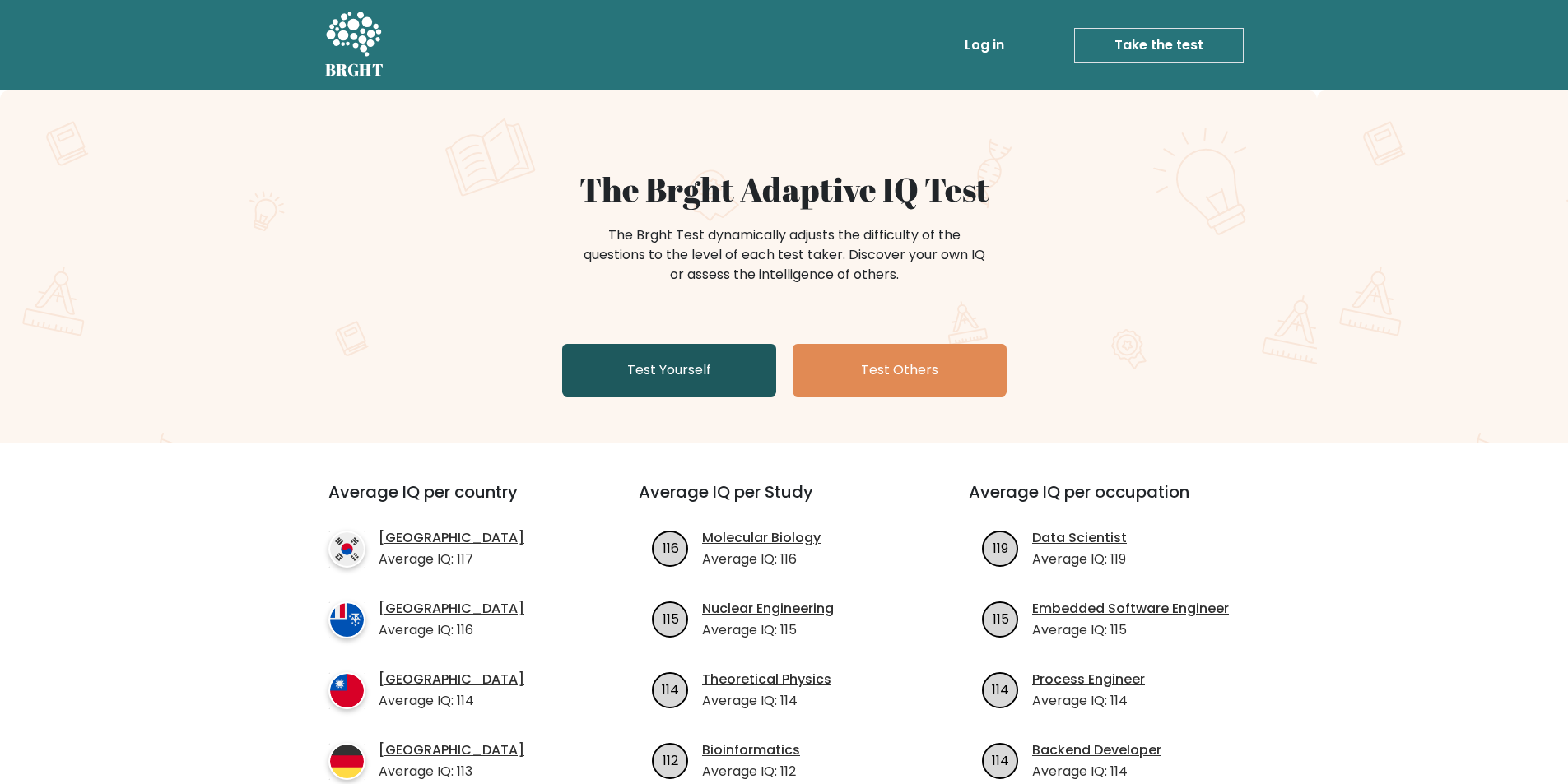
click at [642, 386] on link "Test Yourself" at bounding box center [669, 370] width 214 height 53
click at [656, 356] on link "Test Yourself" at bounding box center [669, 370] width 214 height 53
click at [654, 357] on link "Test Yourself" at bounding box center [669, 370] width 214 height 53
